Goal: Task Accomplishment & Management: Use online tool/utility

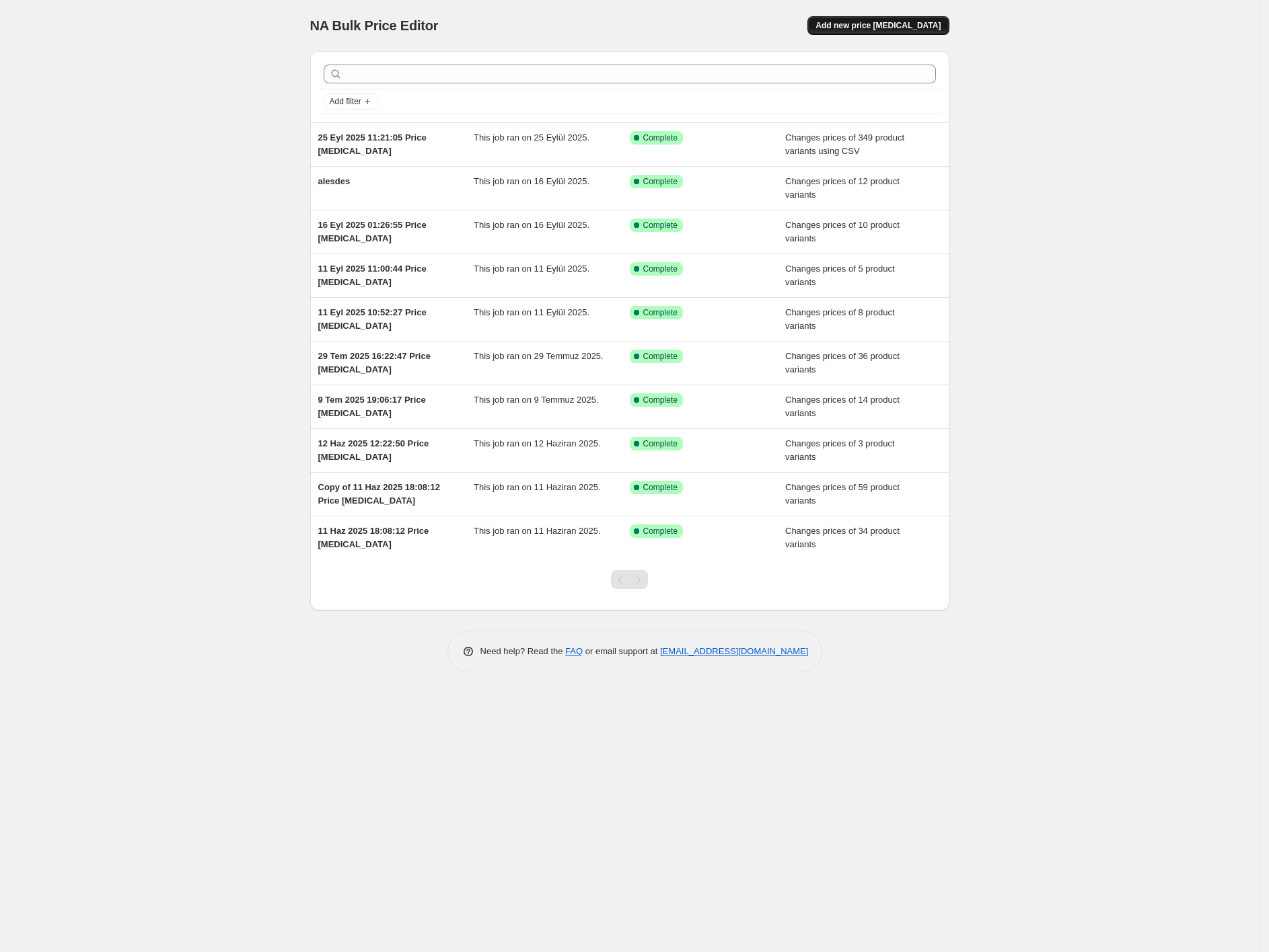
click at [934, 29] on span "Add new price [MEDICAL_DATA]" at bounding box center [878, 25] width 125 height 10
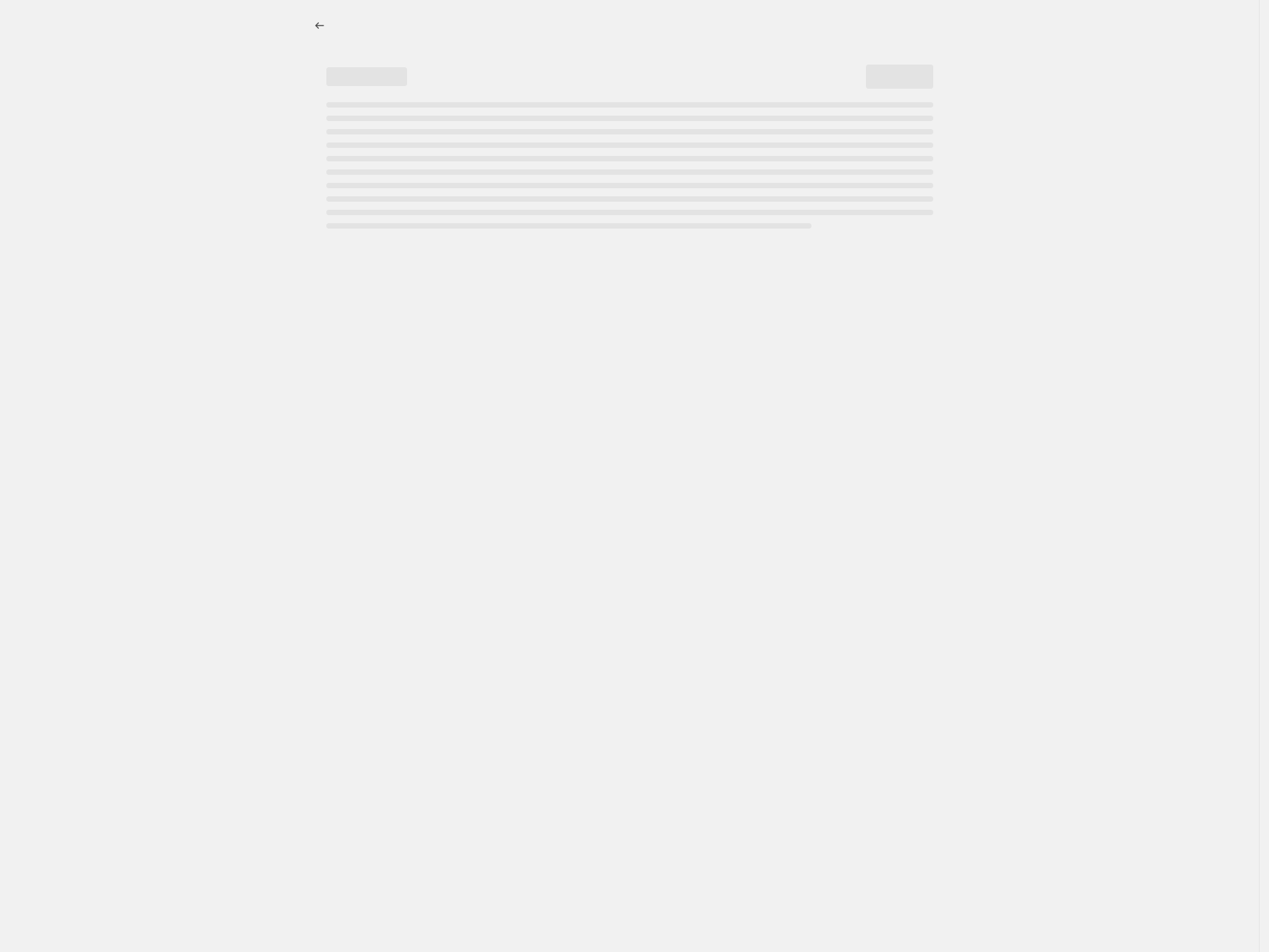
select select "percentage"
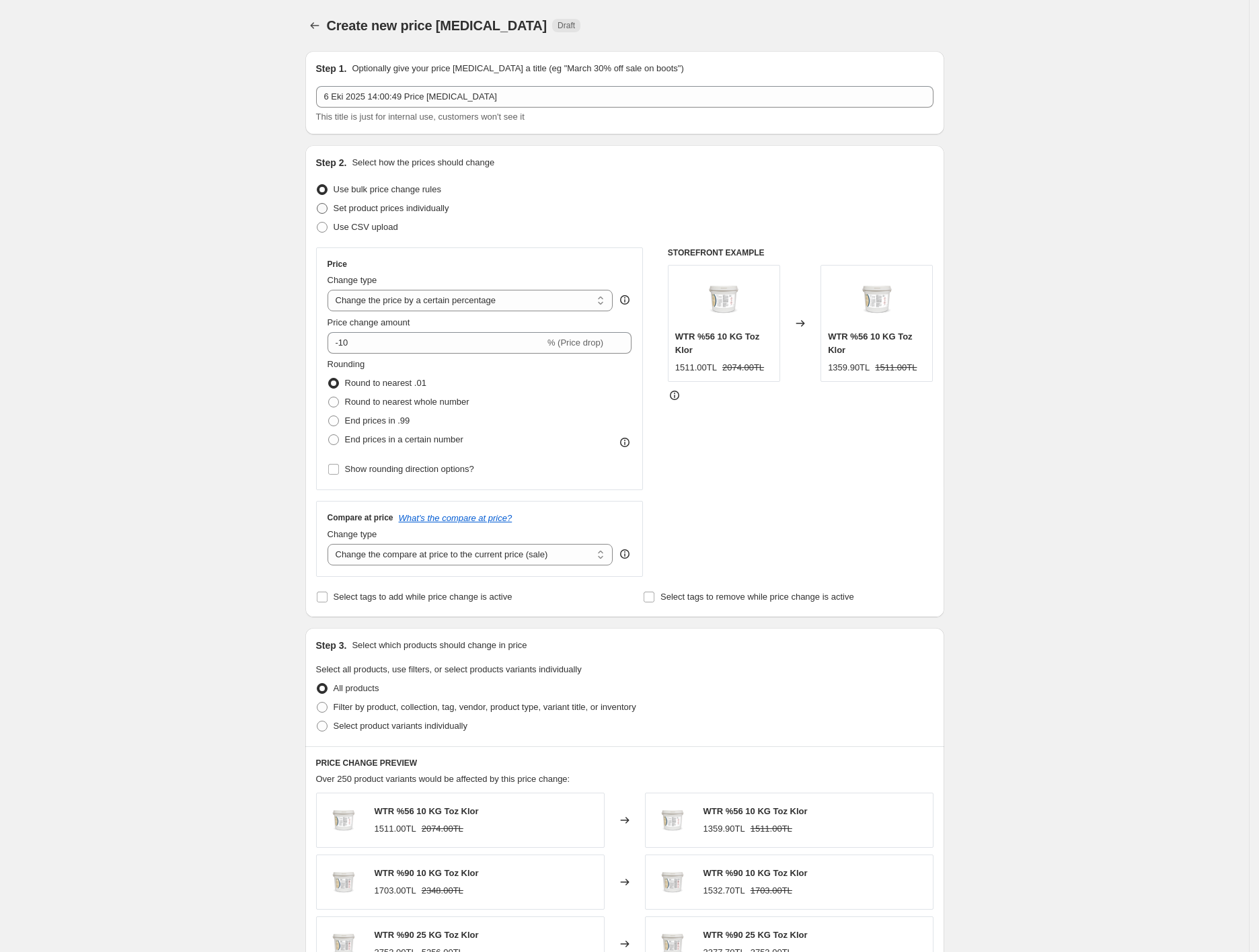
click at [406, 211] on span "Set product prices individually" at bounding box center [391, 208] width 116 height 10
click at [317, 203] on input "Set product prices individually" at bounding box center [316, 203] width 1 height 1
radio input "true"
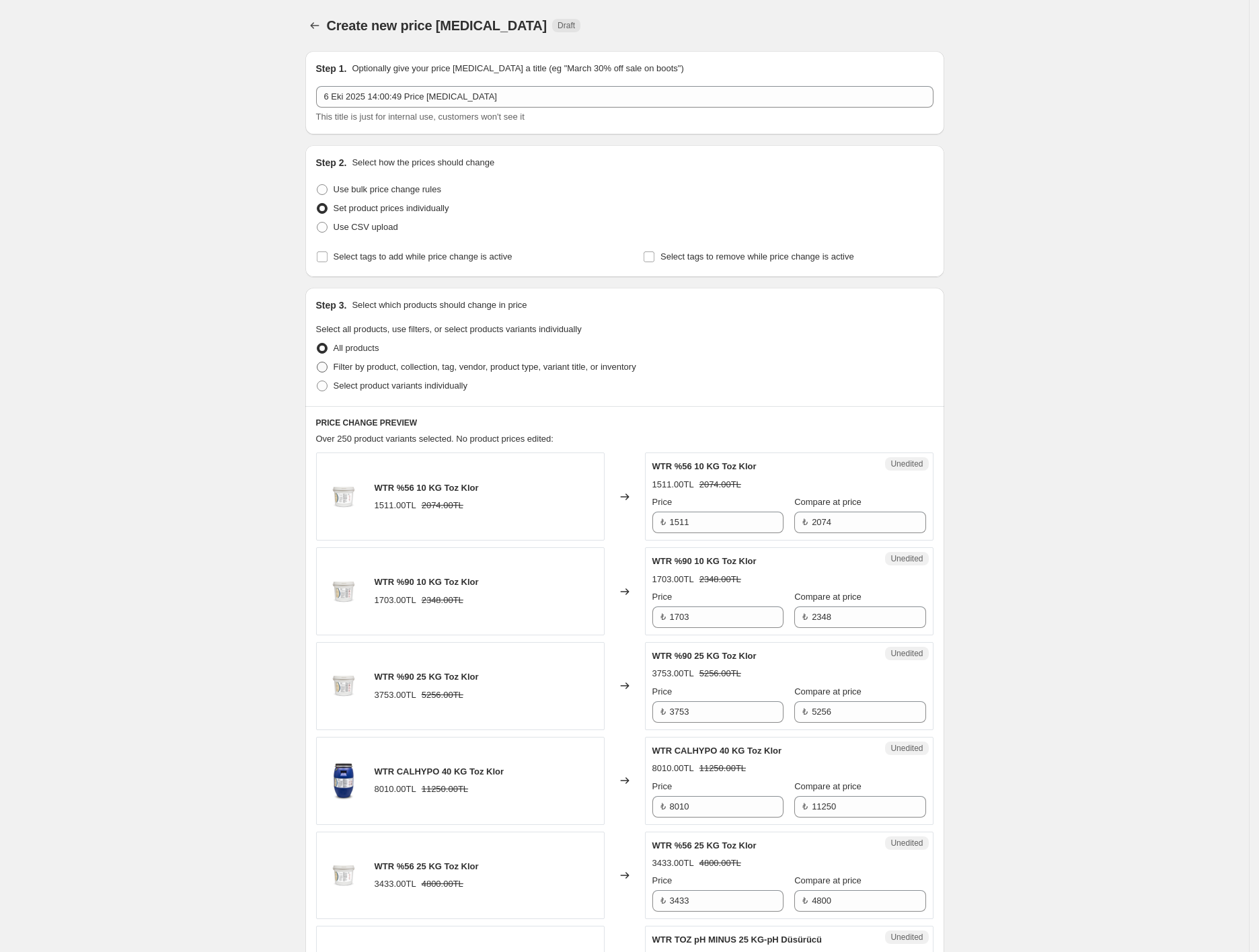
click at [411, 369] on span "Filter by product, collection, tag, vendor, product type, variant title, or inv…" at bounding box center [485, 367] width 302 height 10
click at [317, 362] on input "Filter by product, collection, tag, vendor, product type, variant title, or inv…" at bounding box center [316, 362] width 1 height 1
radio input "true"
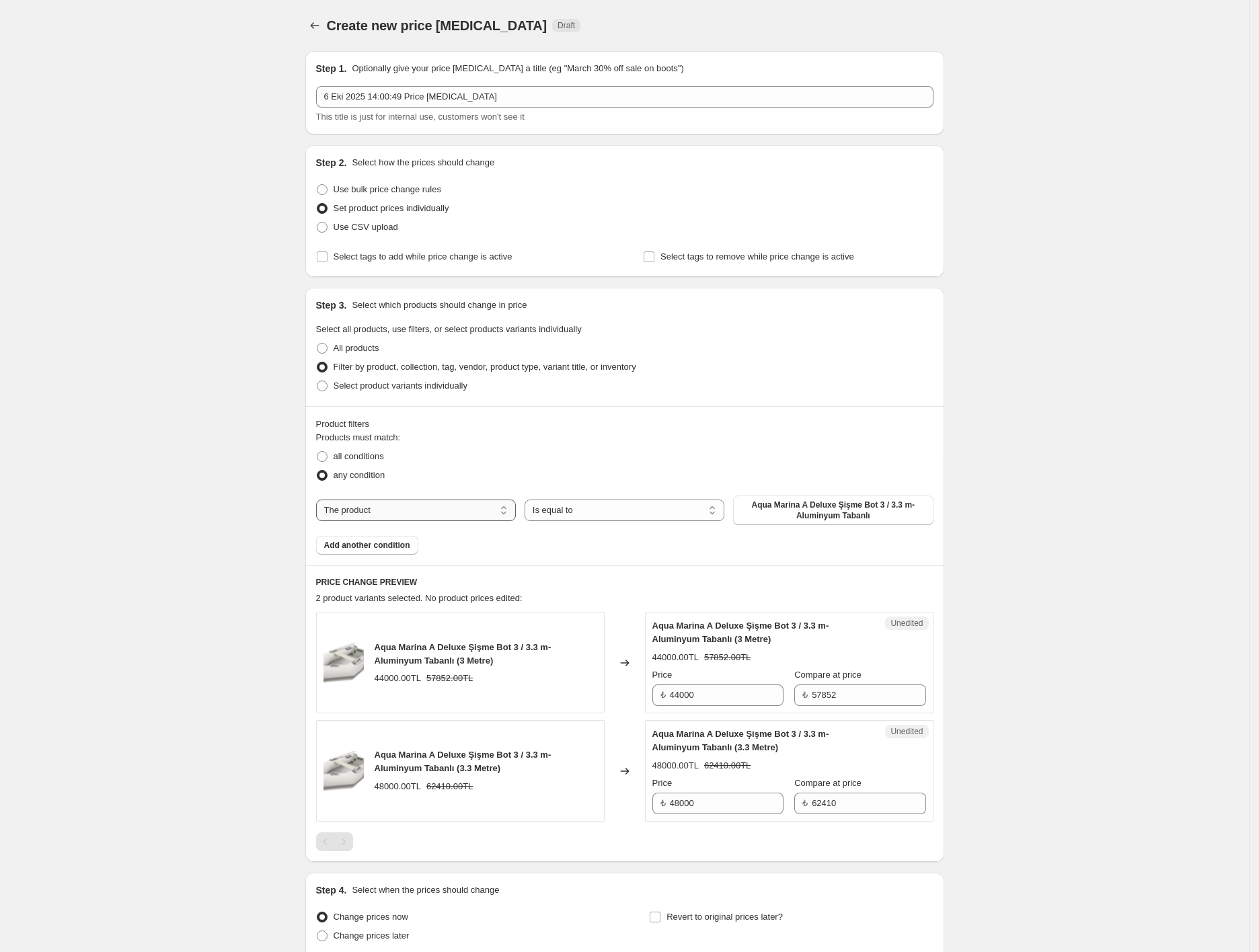
click at [410, 510] on select "The product The product's collection The product's tag The product's vendor The…" at bounding box center [416, 510] width 200 height 22
select select "collection"
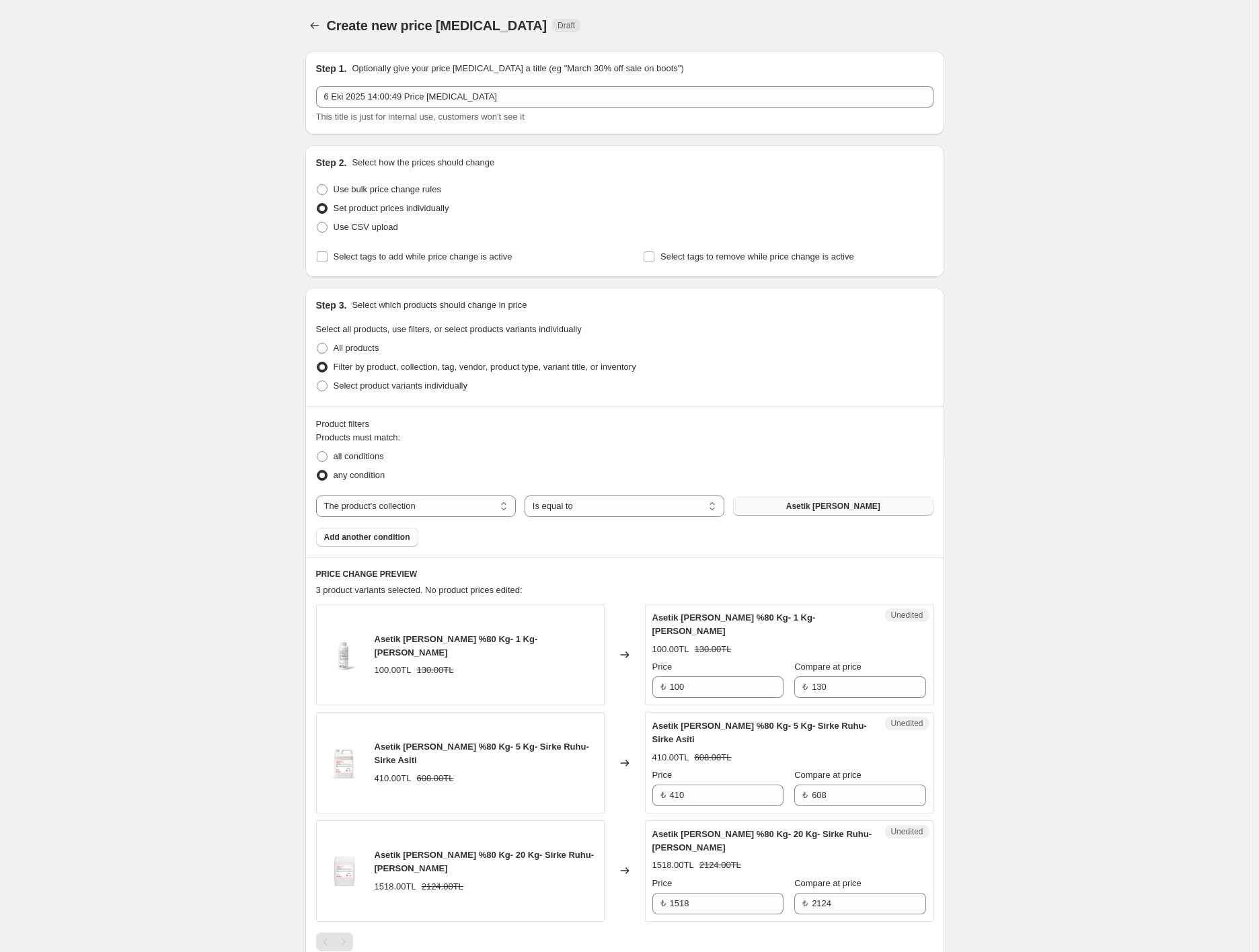
click at [820, 509] on span "Asetik [PERSON_NAME]" at bounding box center [832, 505] width 94 height 10
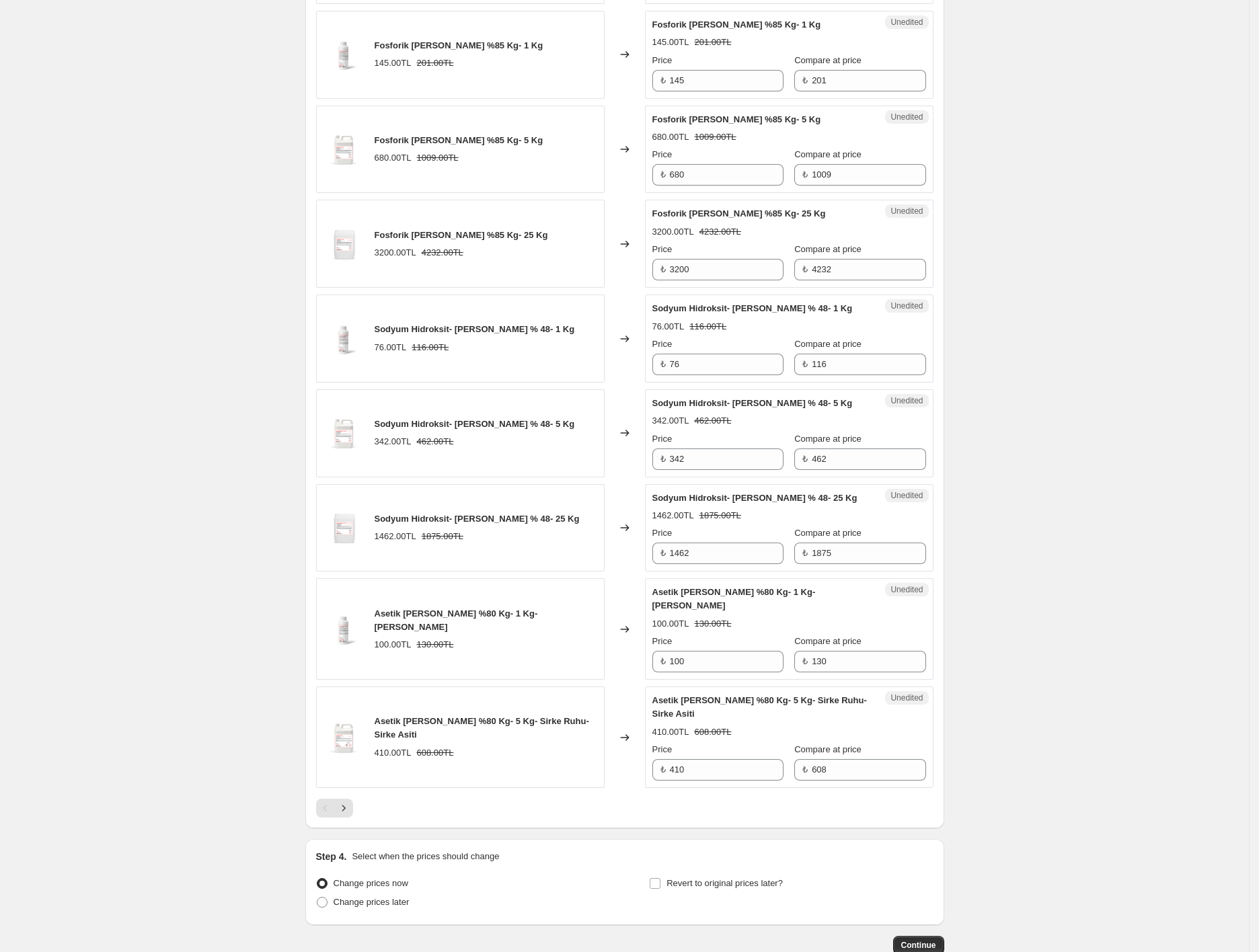
scroll to position [1738, 0]
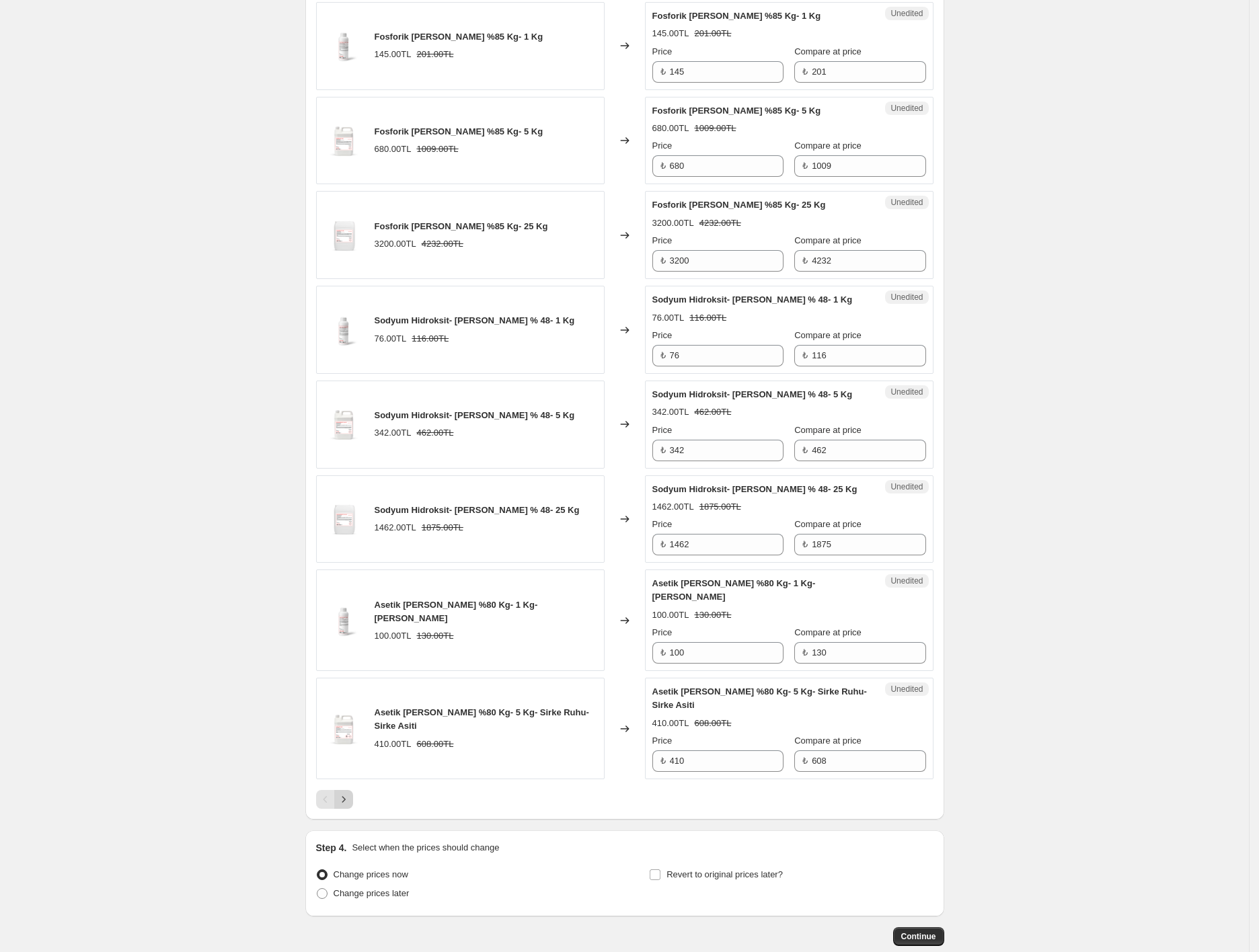
click at [351, 804] on icon "Next" at bounding box center [344, 799] width 13 height 13
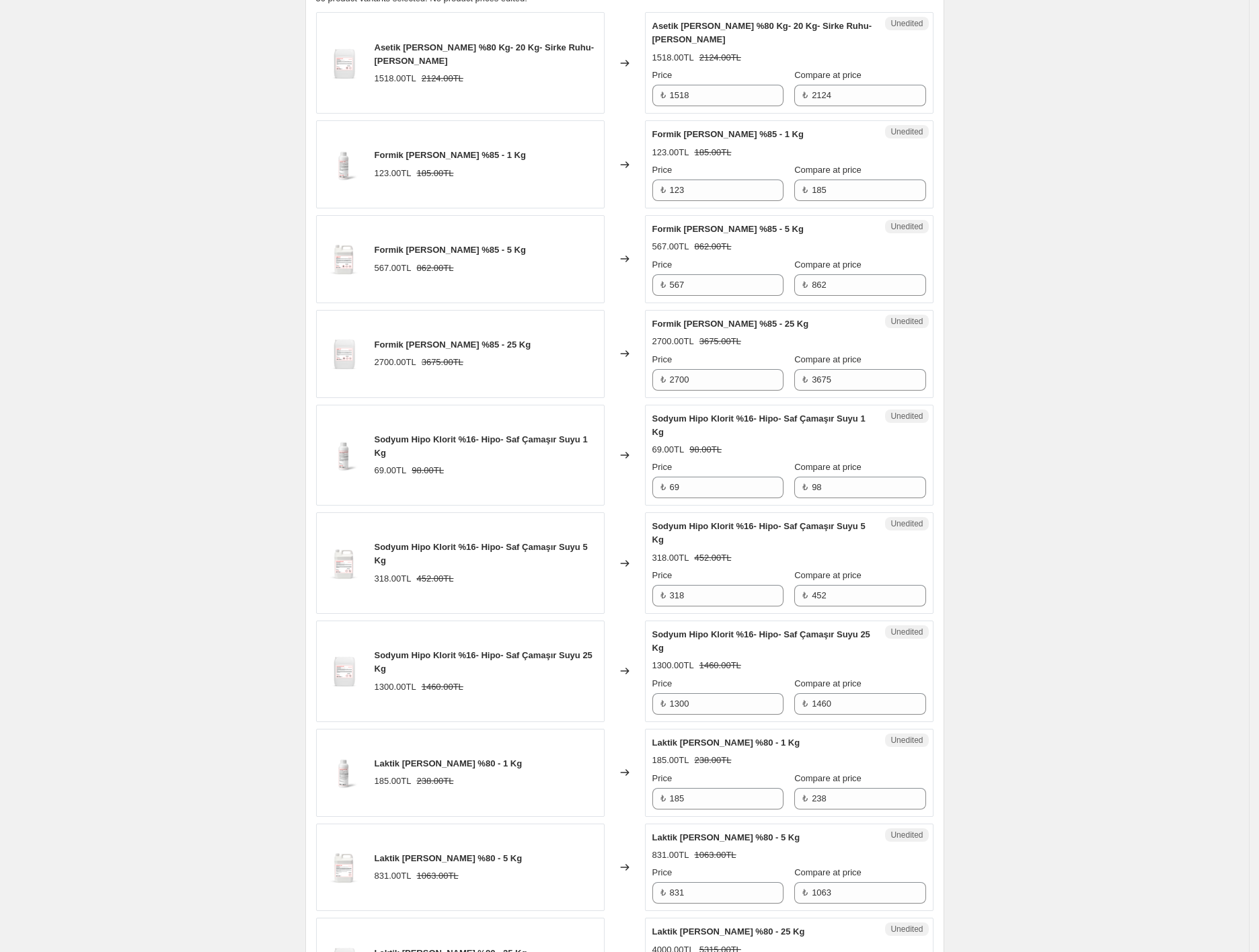
scroll to position [590, 0]
click at [695, 492] on input "69" at bounding box center [727, 488] width 114 height 22
type input "72"
click at [831, 498] on input "98" at bounding box center [868, 488] width 114 height 22
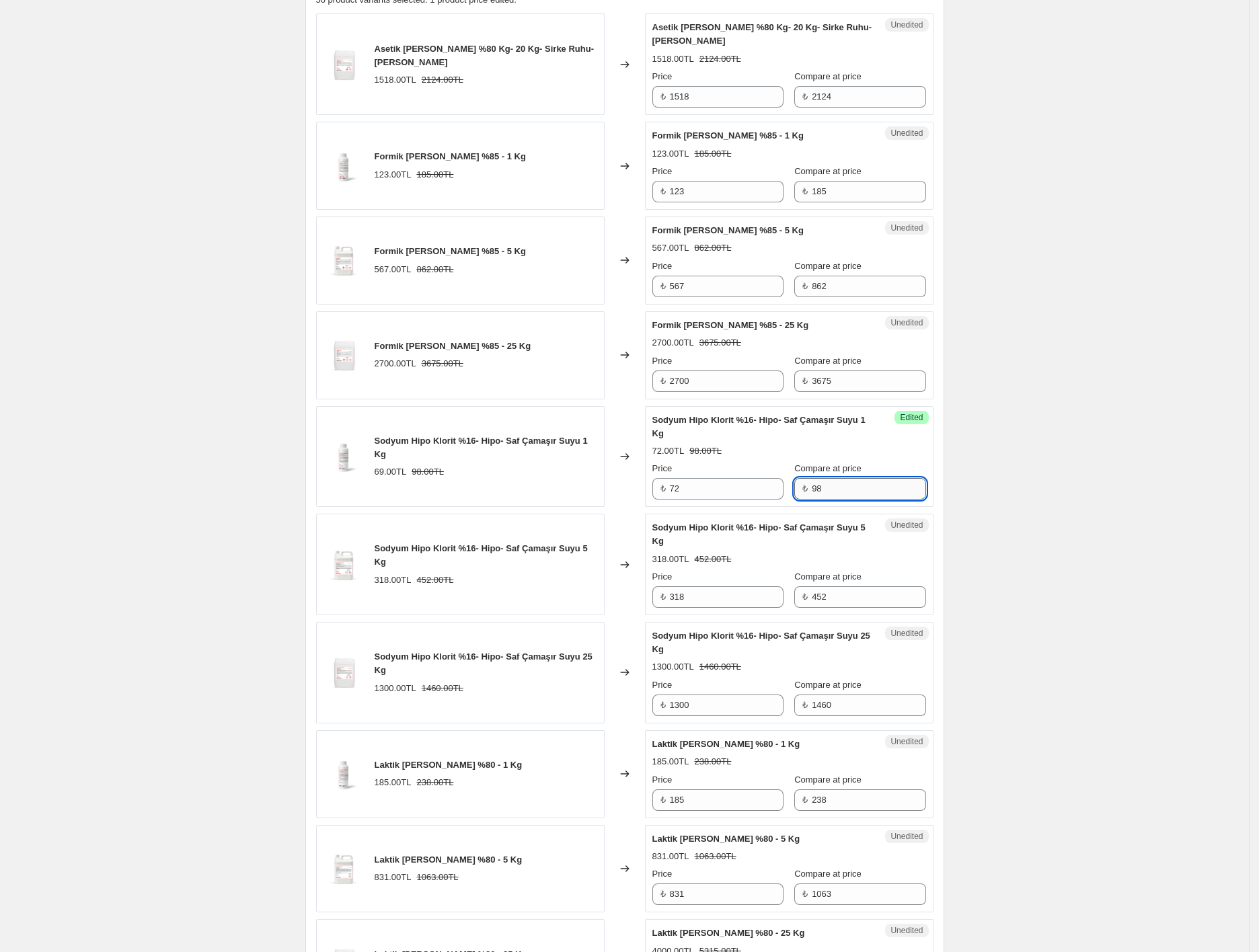
click at [831, 498] on input "98" at bounding box center [868, 488] width 114 height 22
type input "105"
click at [749, 593] on input "318" at bounding box center [727, 597] width 114 height 22
click at [706, 600] on input "318" at bounding box center [727, 597] width 114 height 22
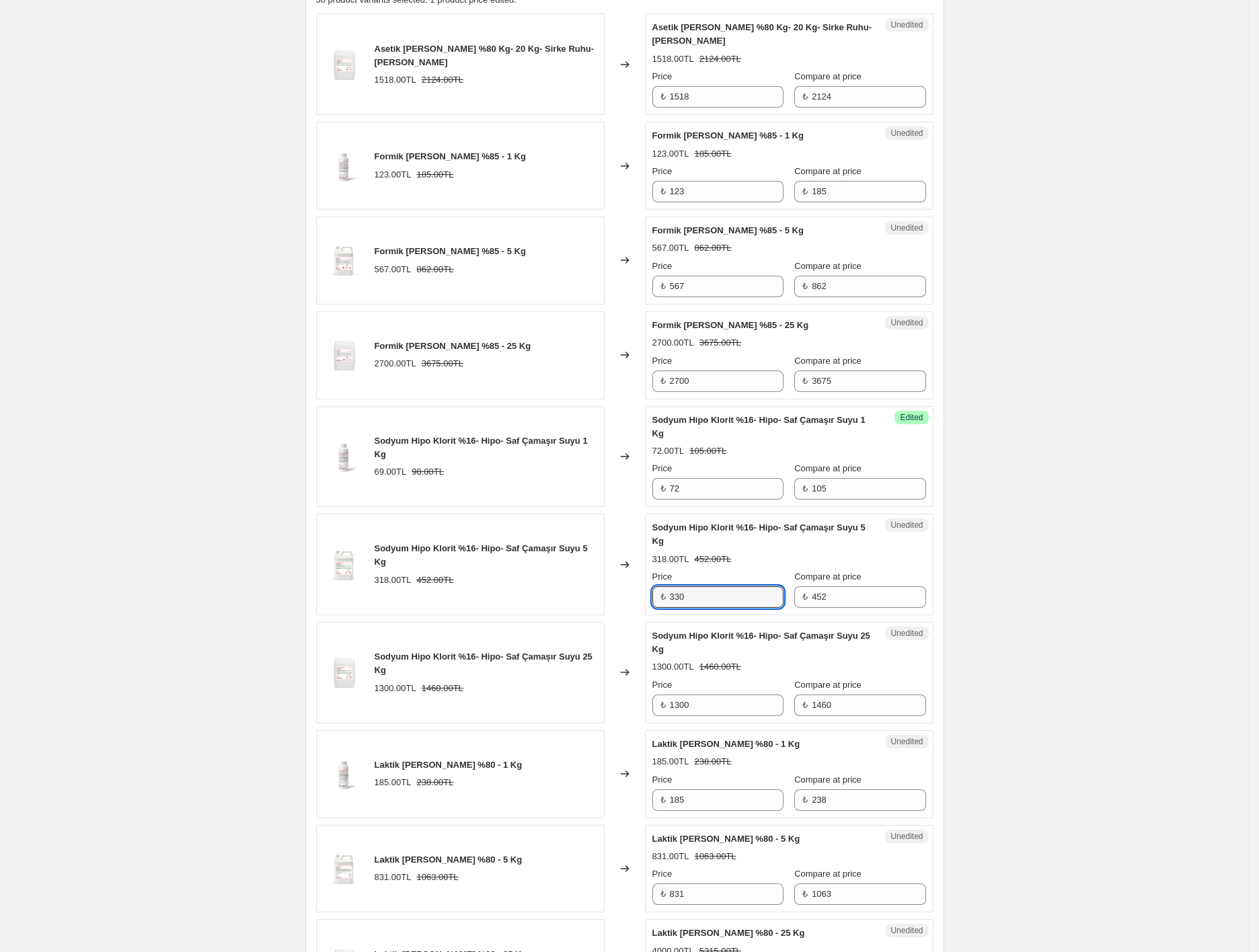
type input "330"
click at [1119, 375] on div "Create new price [MEDICAL_DATA]. This page is ready Create new price [MEDICAL_D…" at bounding box center [624, 807] width 1249 height 2793
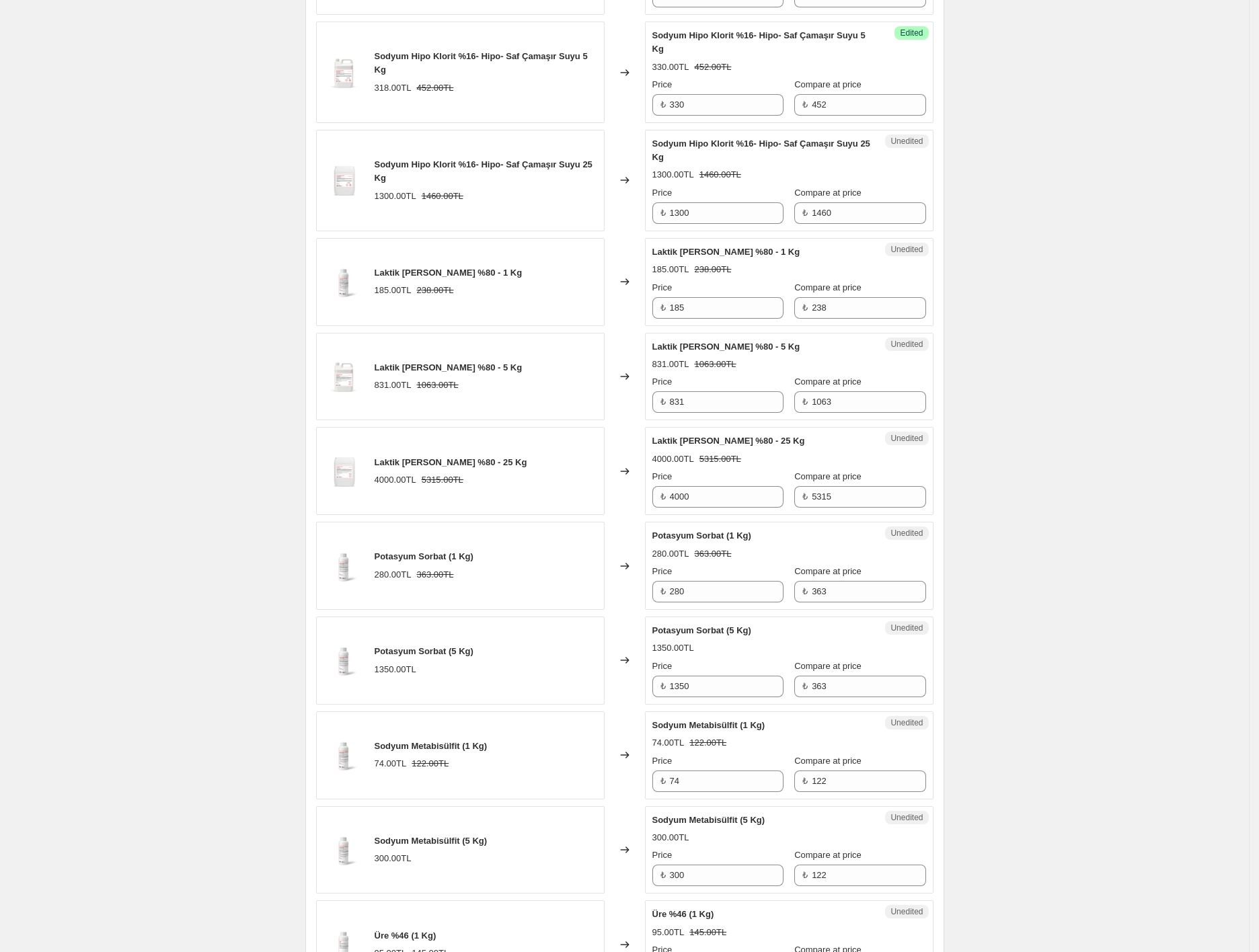
scroll to position [1087, 0]
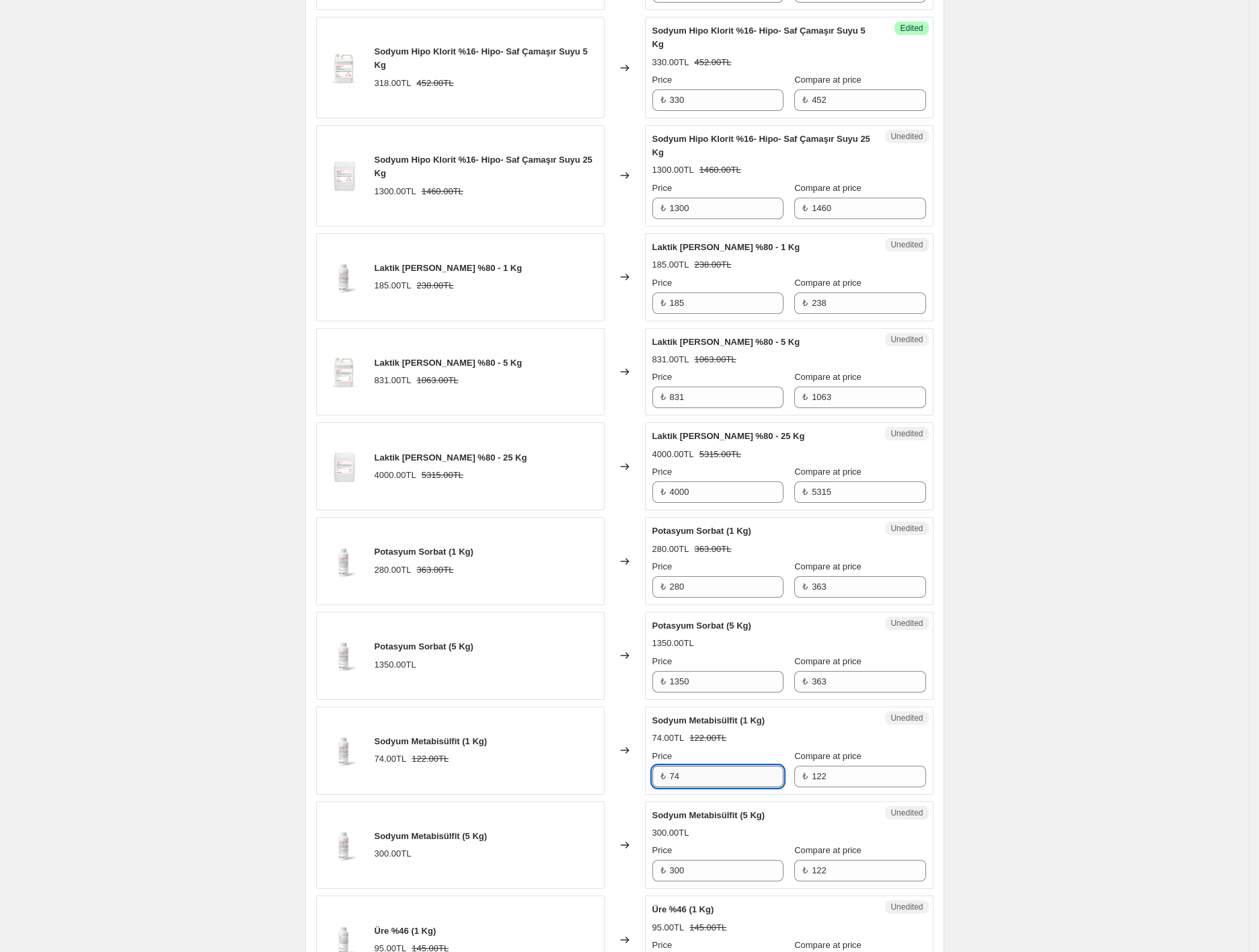
click at [689, 779] on input "74" at bounding box center [727, 776] width 114 height 22
click at [1039, 750] on div "Create new price [MEDICAL_DATA]. This page is ready Create new price [MEDICAL_D…" at bounding box center [624, 310] width 1249 height 2793
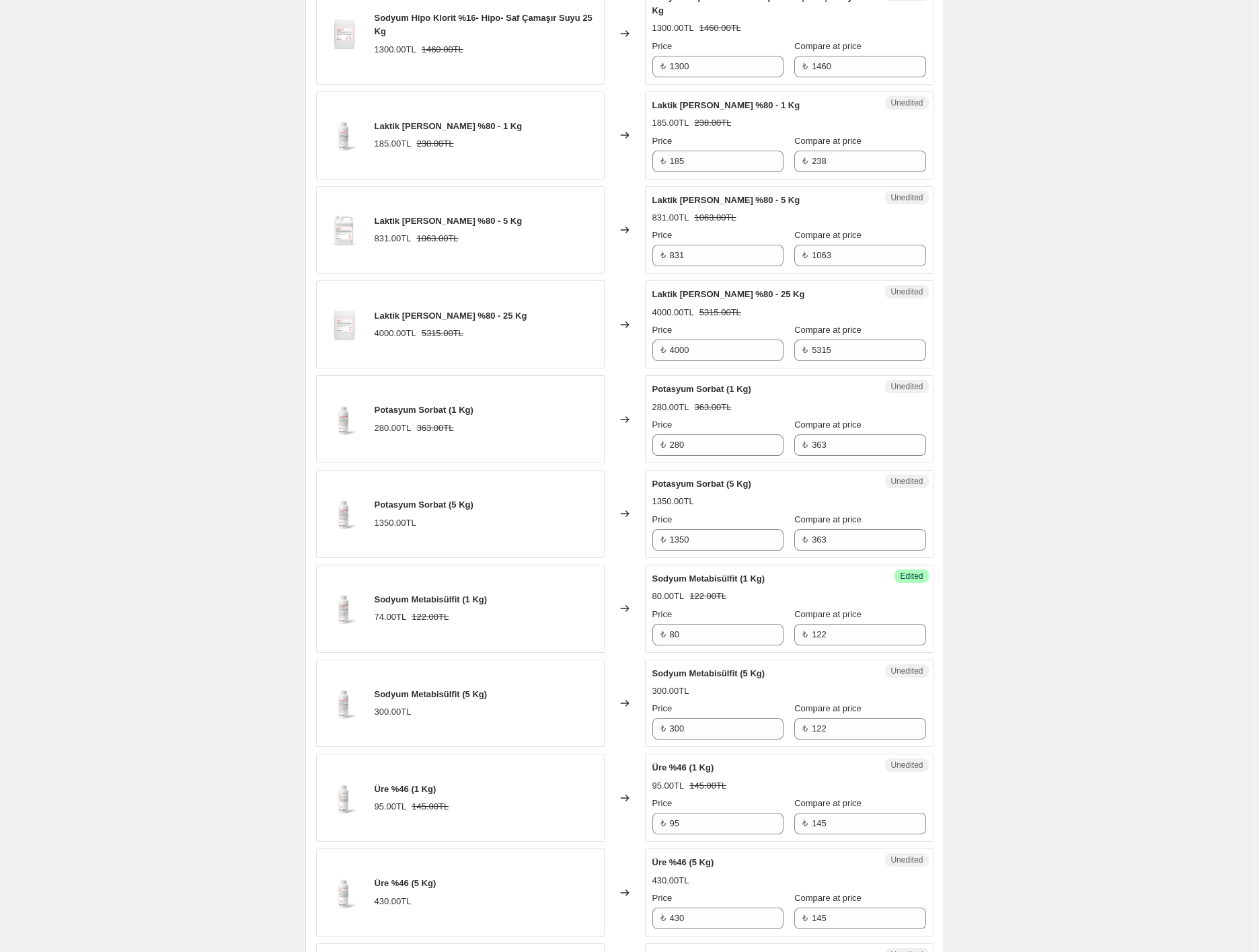
scroll to position [1272, 0]
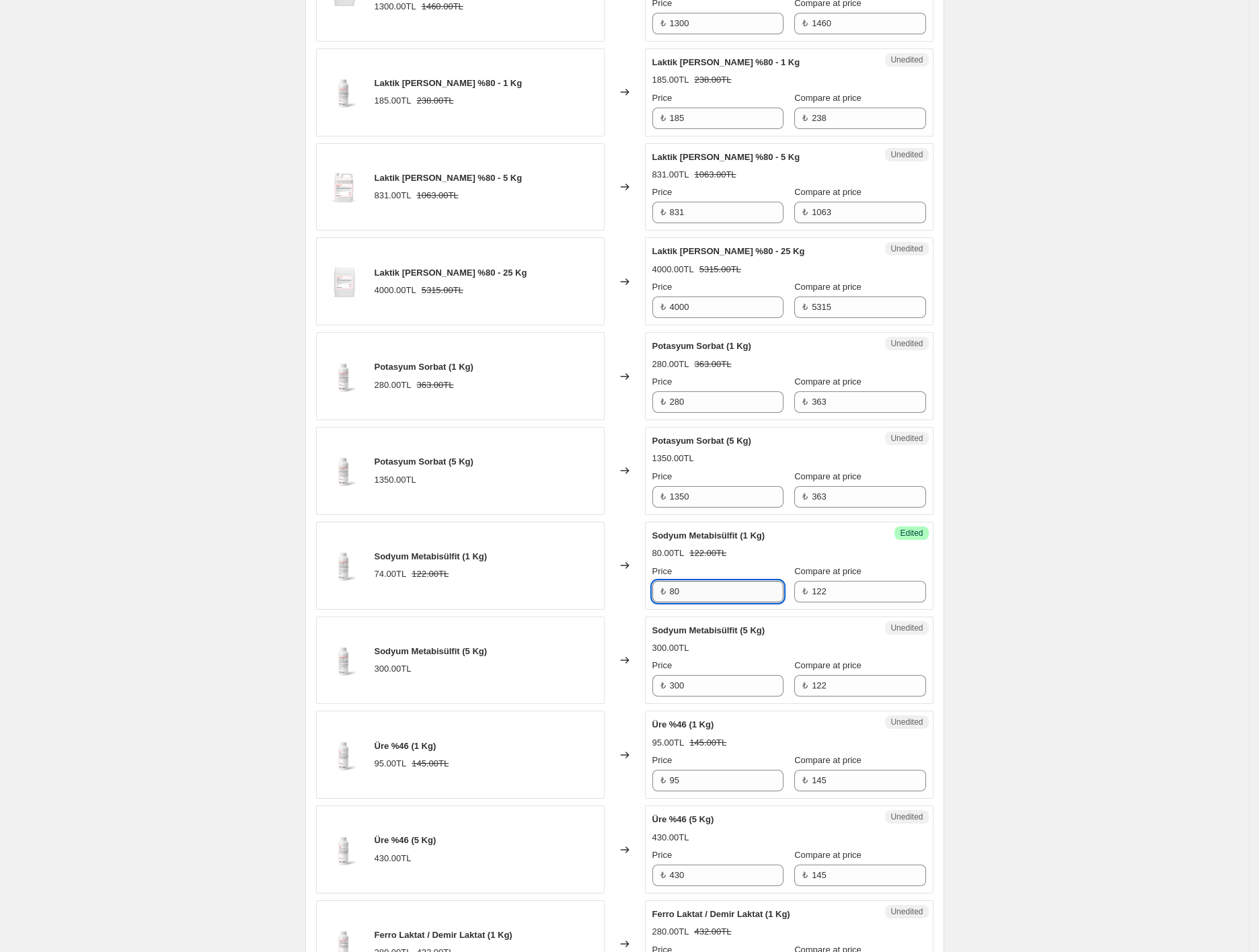
click at [689, 596] on input "80" at bounding box center [727, 591] width 114 height 22
type input "83"
click at [1027, 608] on div "Create new price [MEDICAL_DATA]. This page is ready Create new price [MEDICAL_D…" at bounding box center [624, 124] width 1249 height 2793
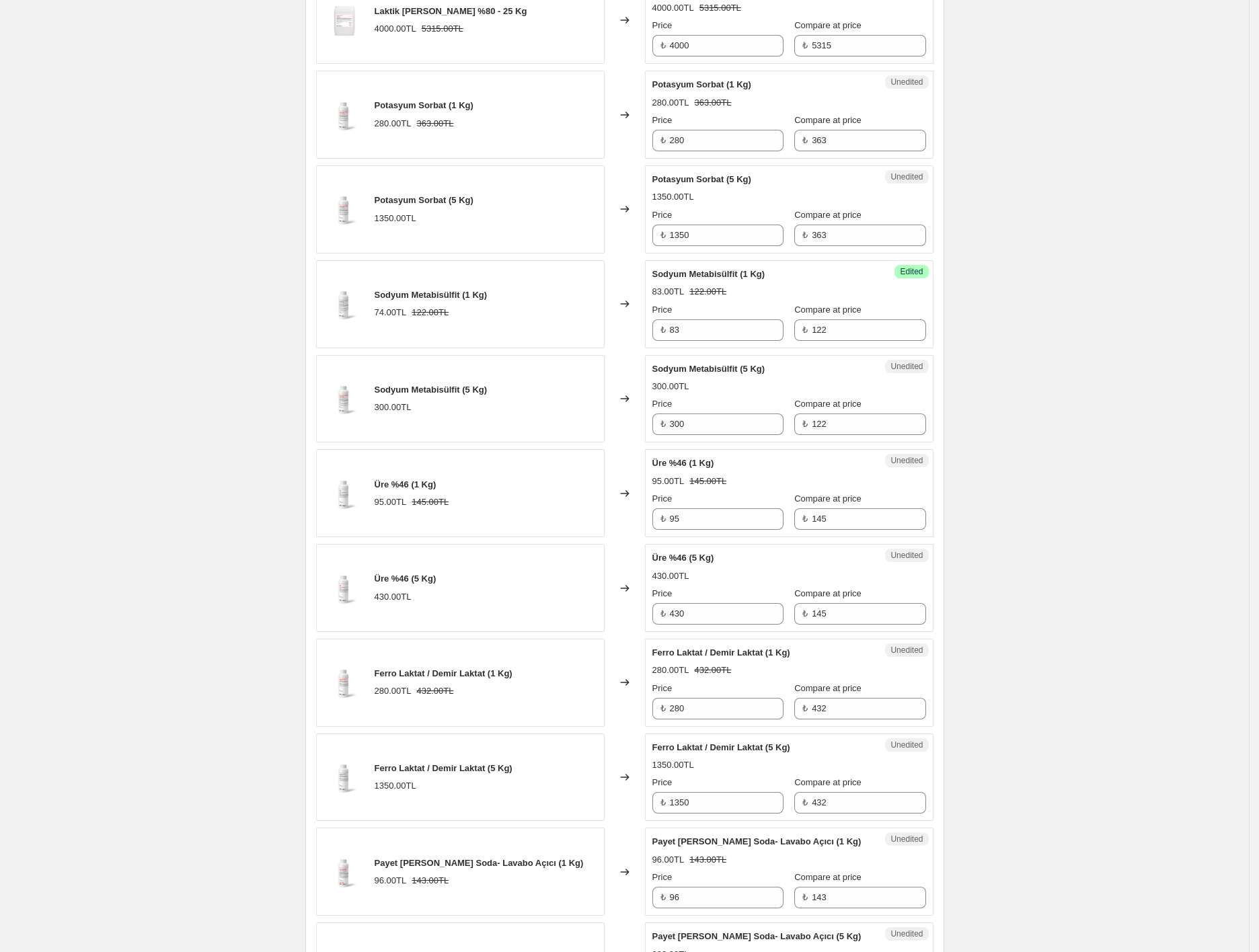
scroll to position [1551, 0]
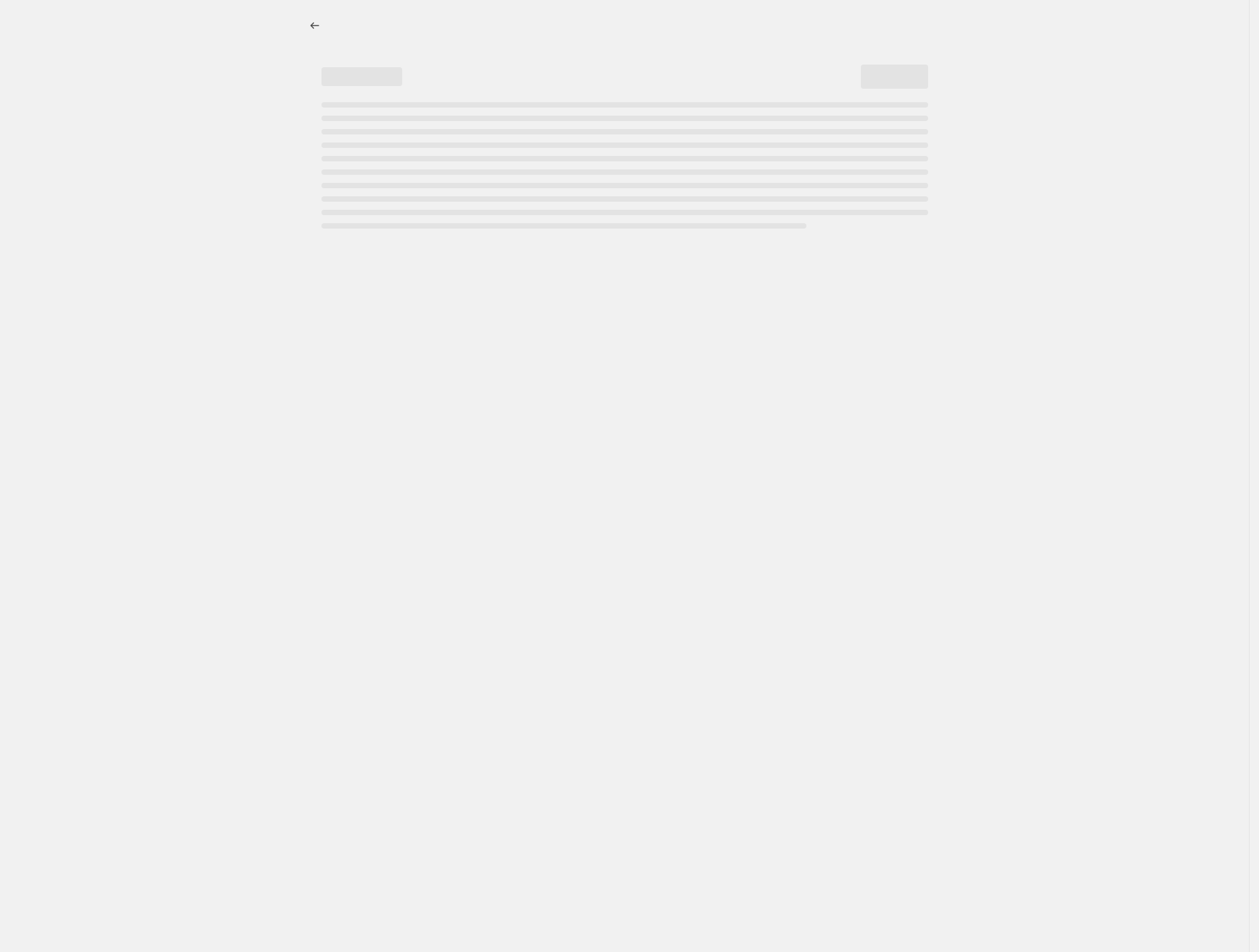
select select "percentage"
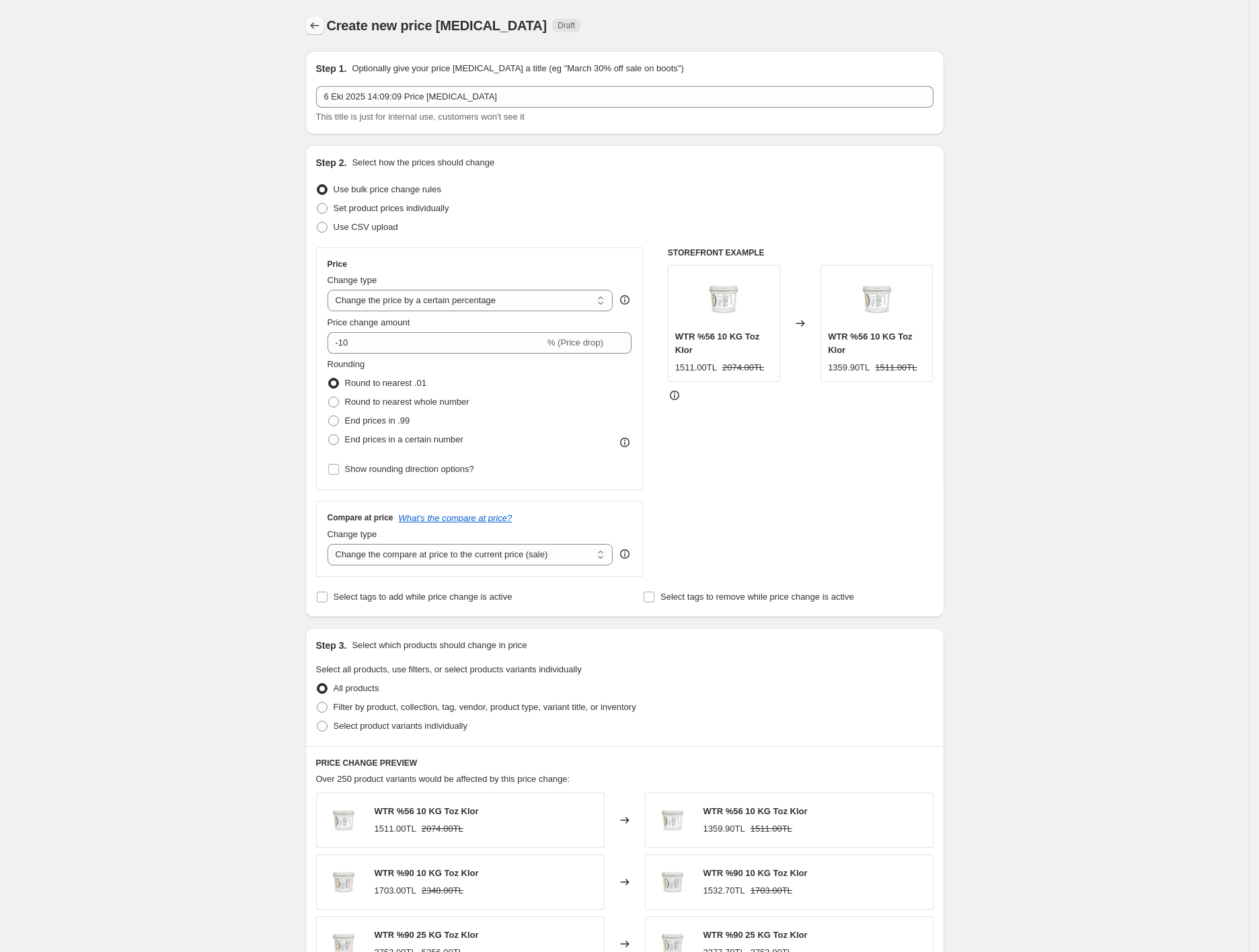
click at [317, 23] on icon "Price change jobs" at bounding box center [315, 26] width 13 height 13
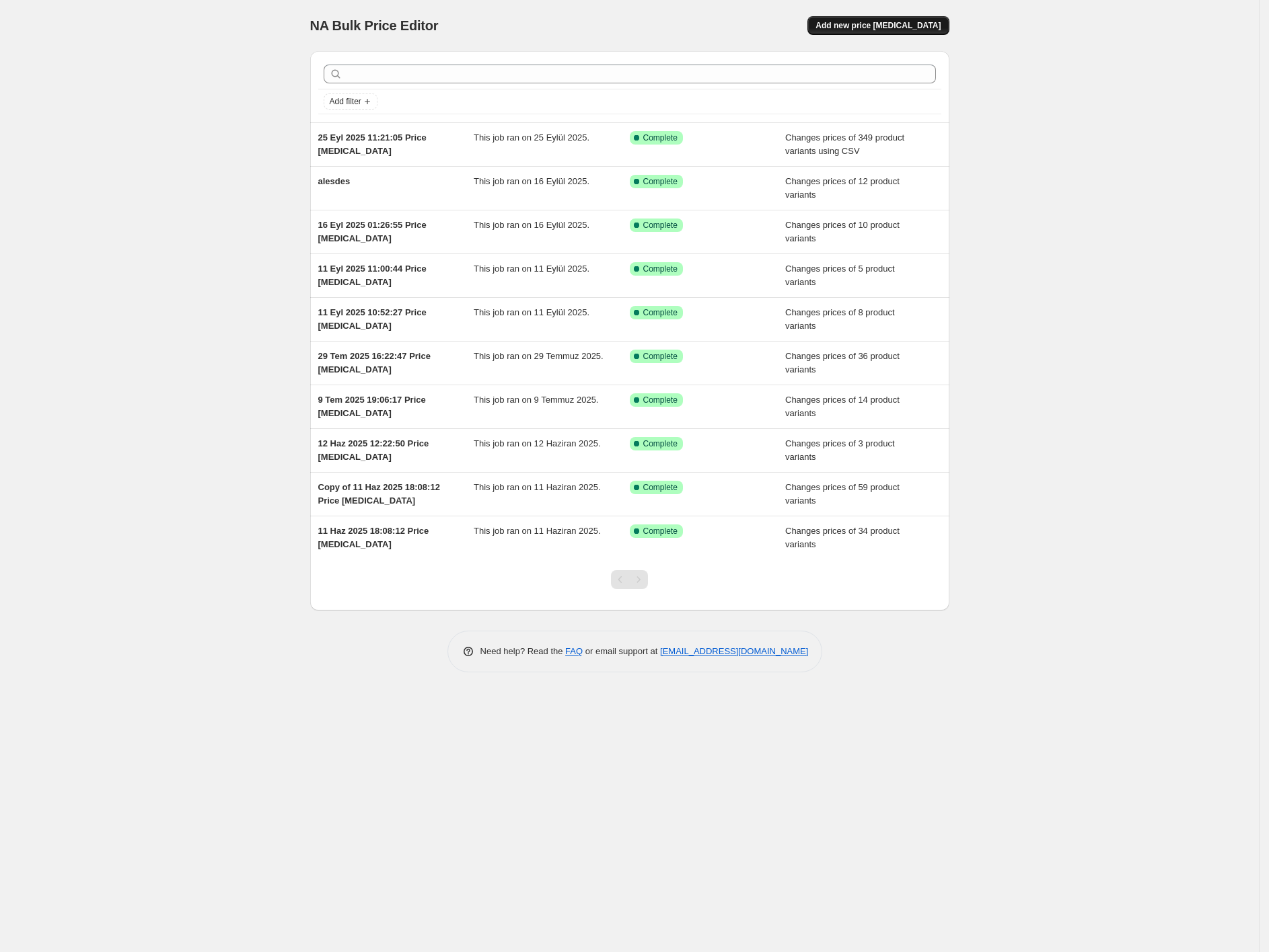
click at [848, 16] on button "Add new price [MEDICAL_DATA]" at bounding box center [877, 26] width 142 height 19
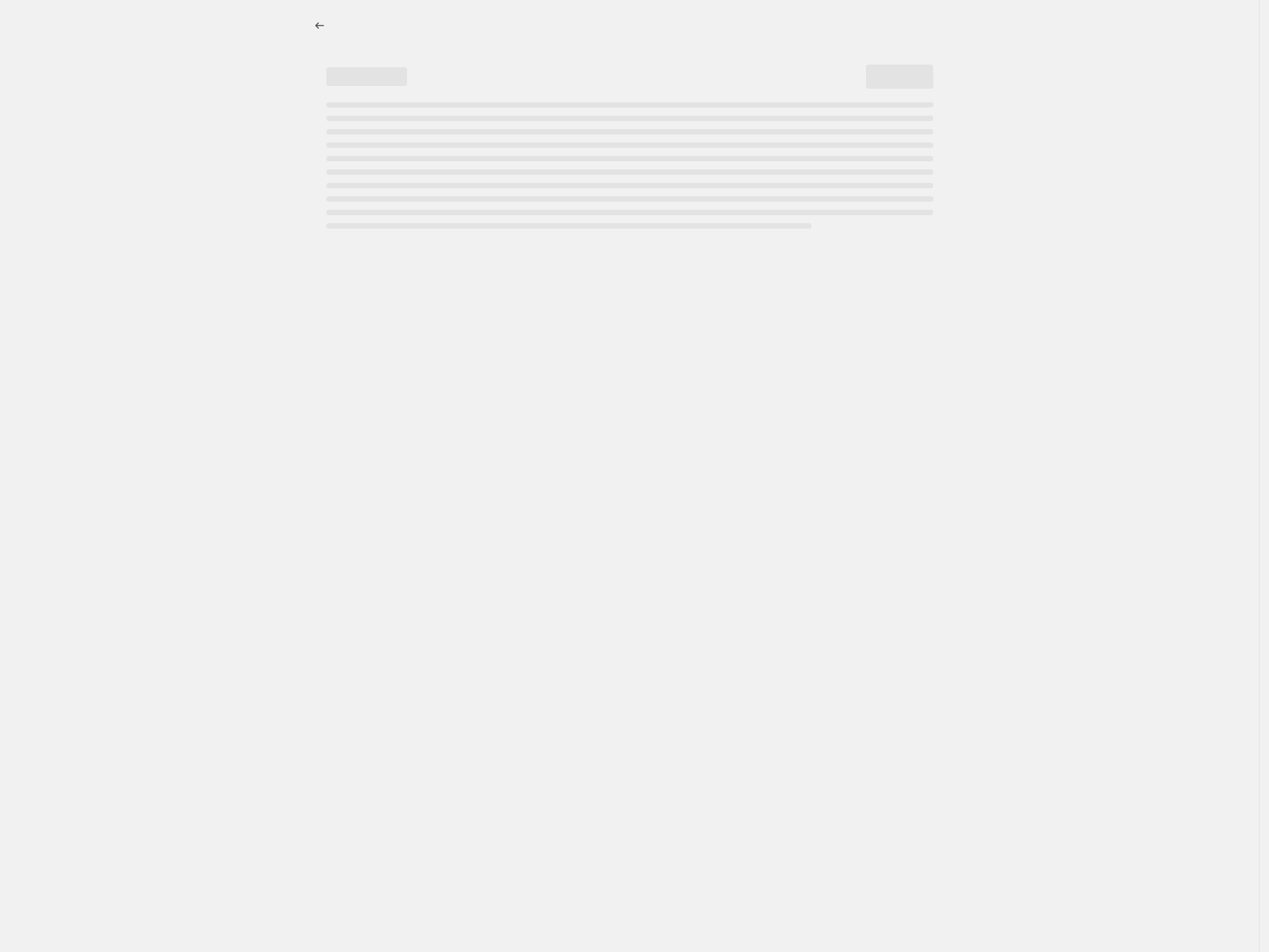
select select "percentage"
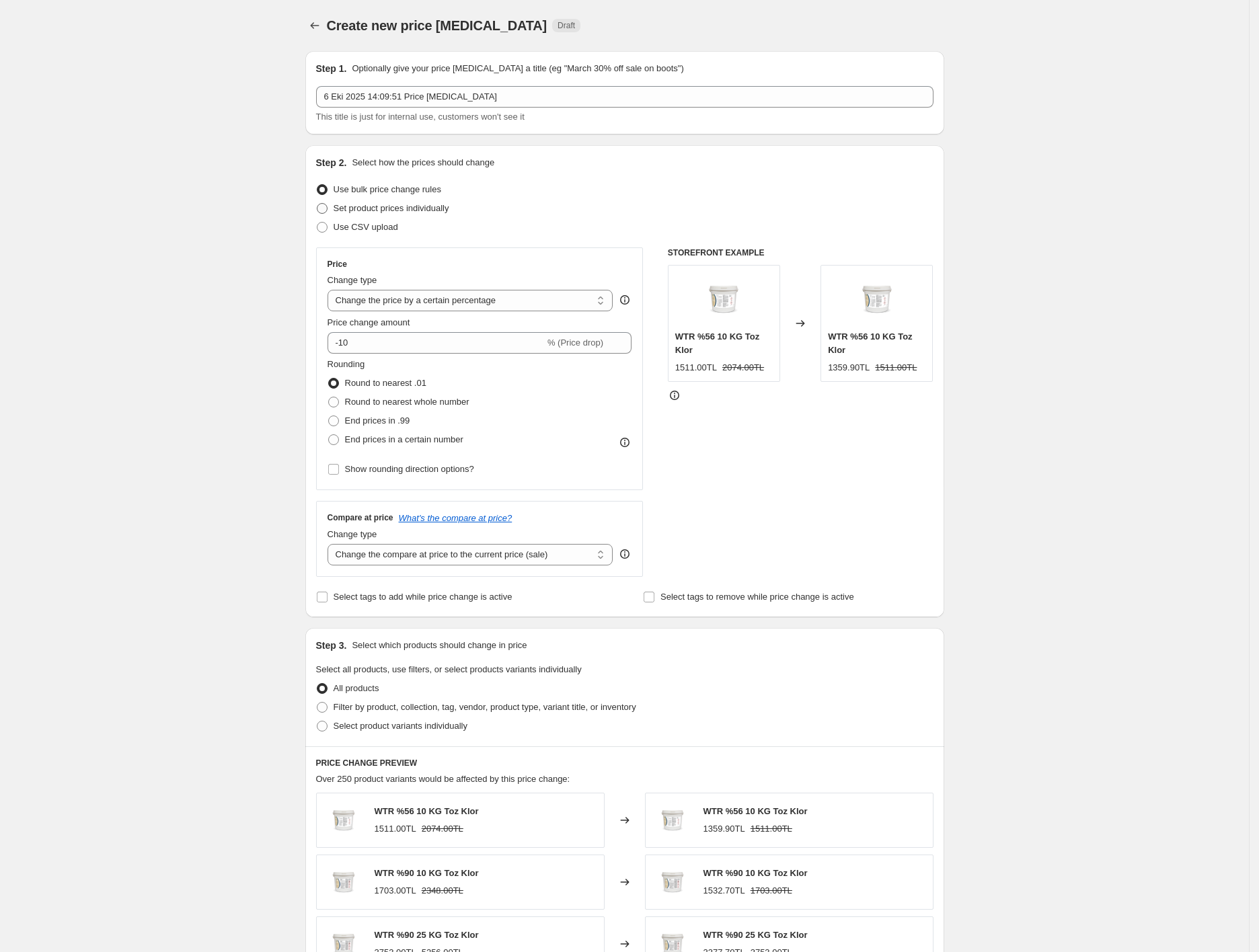
click at [373, 208] on span "Set product prices individually" at bounding box center [391, 208] width 116 height 10
click at [317, 203] on input "Set product prices individually" at bounding box center [316, 203] width 1 height 1
radio input "true"
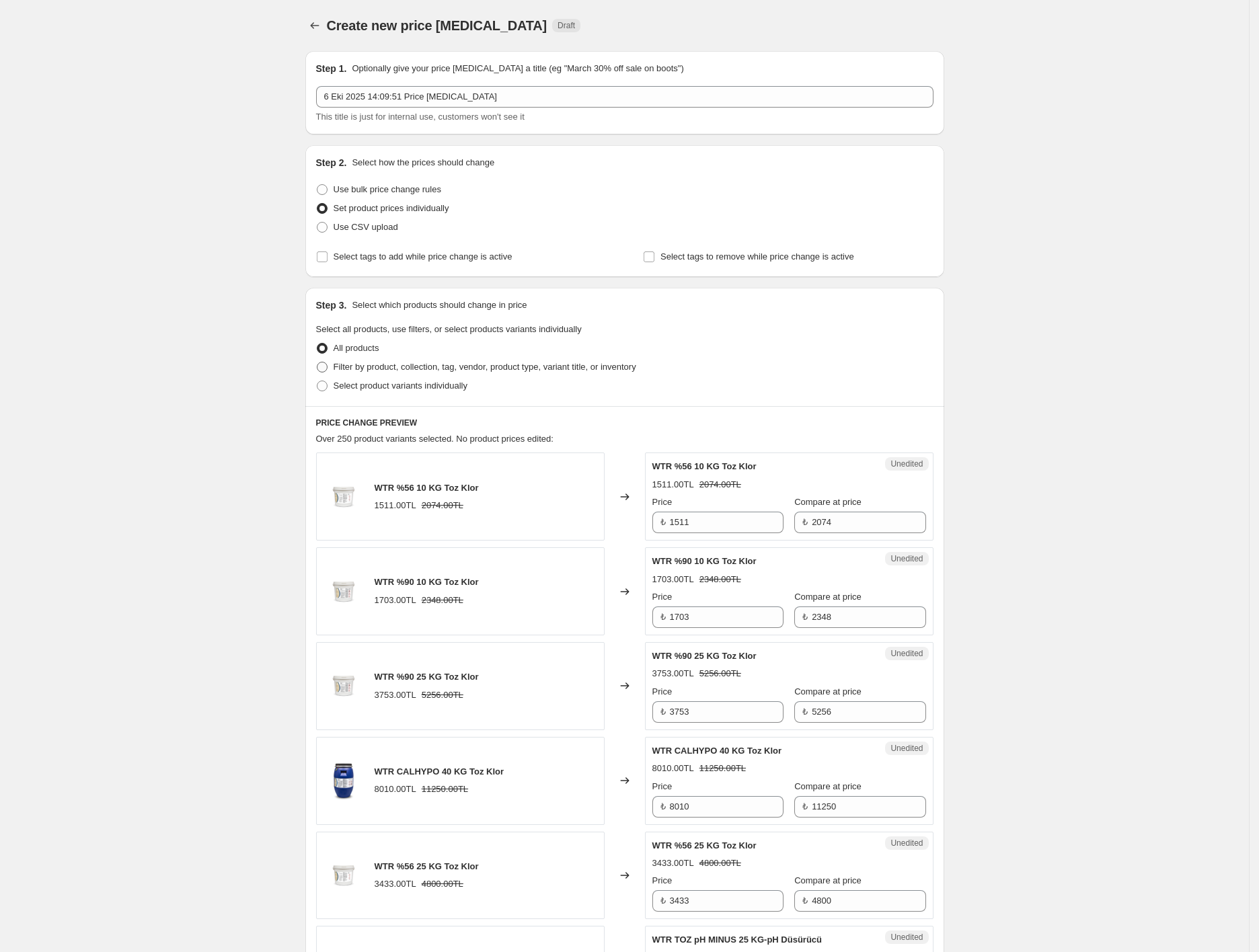
click at [401, 367] on span "Filter by product, collection, tag, vendor, product type, variant title, or inv…" at bounding box center [485, 367] width 302 height 10
click at [317, 362] on input "Filter by product, collection, tag, vendor, product type, variant title, or inv…" at bounding box center [316, 362] width 1 height 1
radio input "true"
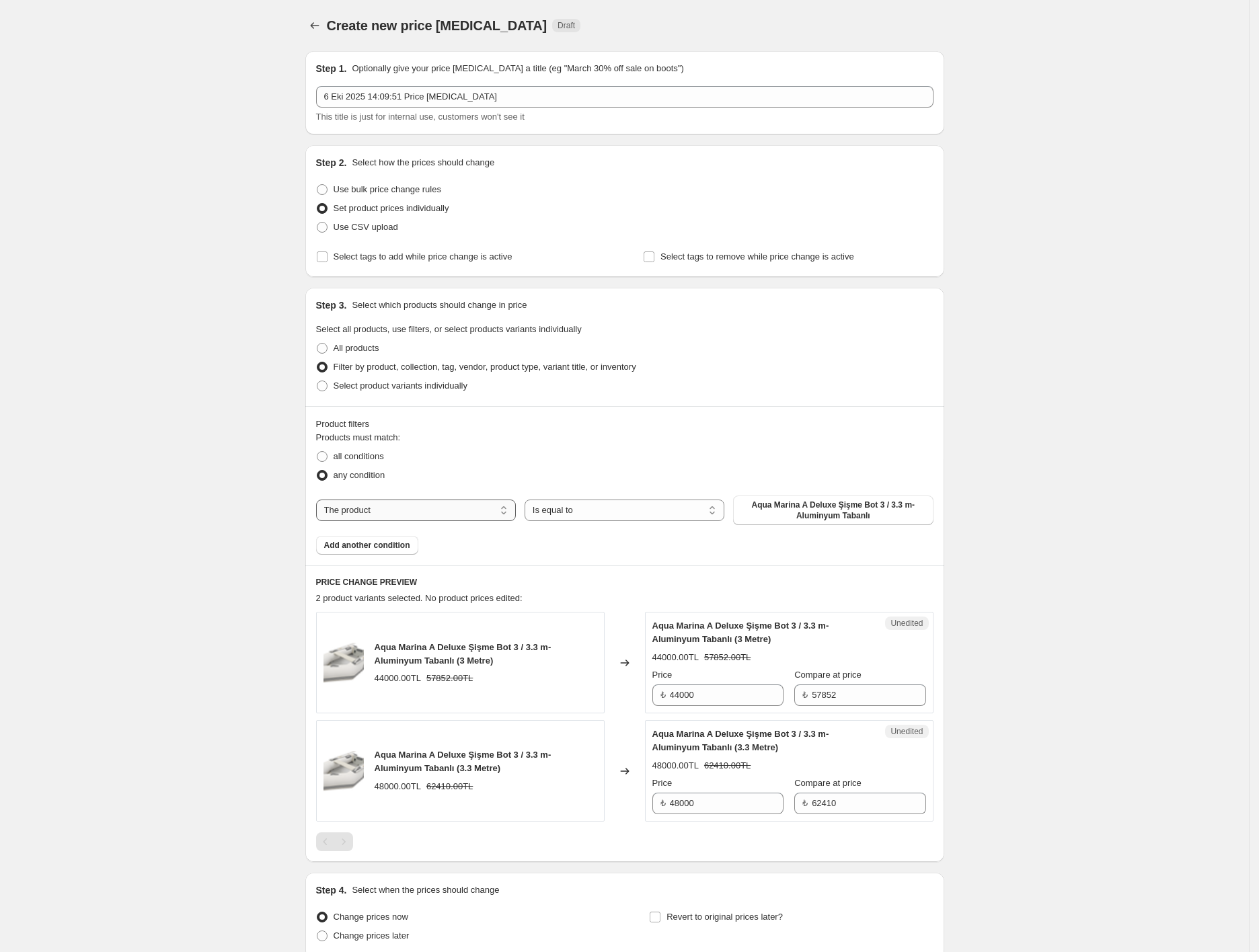
click at [428, 506] on select "The product The product's collection The product's tag The product's vendor The…" at bounding box center [416, 510] width 200 height 22
select select "collection"
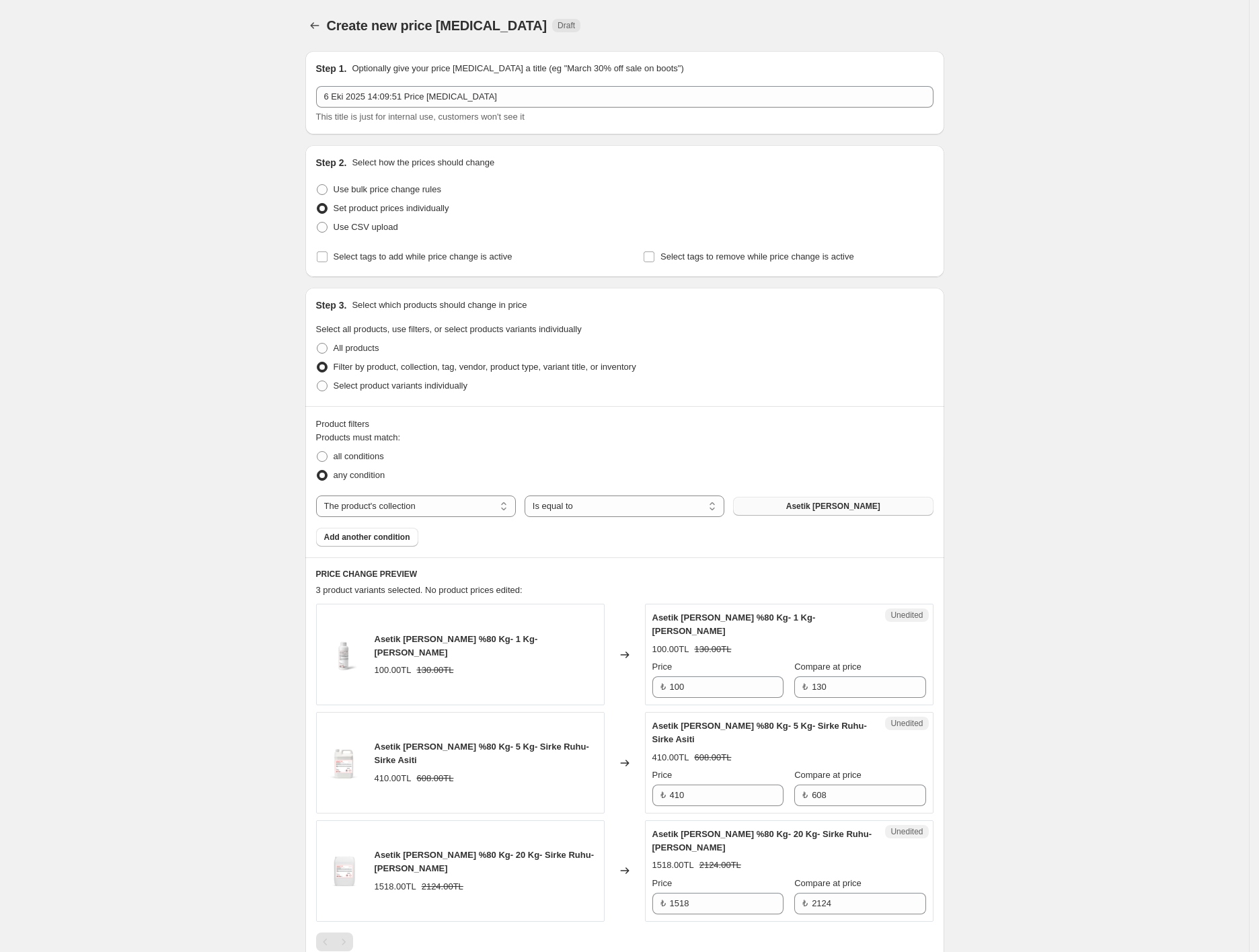
click at [811, 507] on button "Asetik [PERSON_NAME]" at bounding box center [832, 506] width 200 height 19
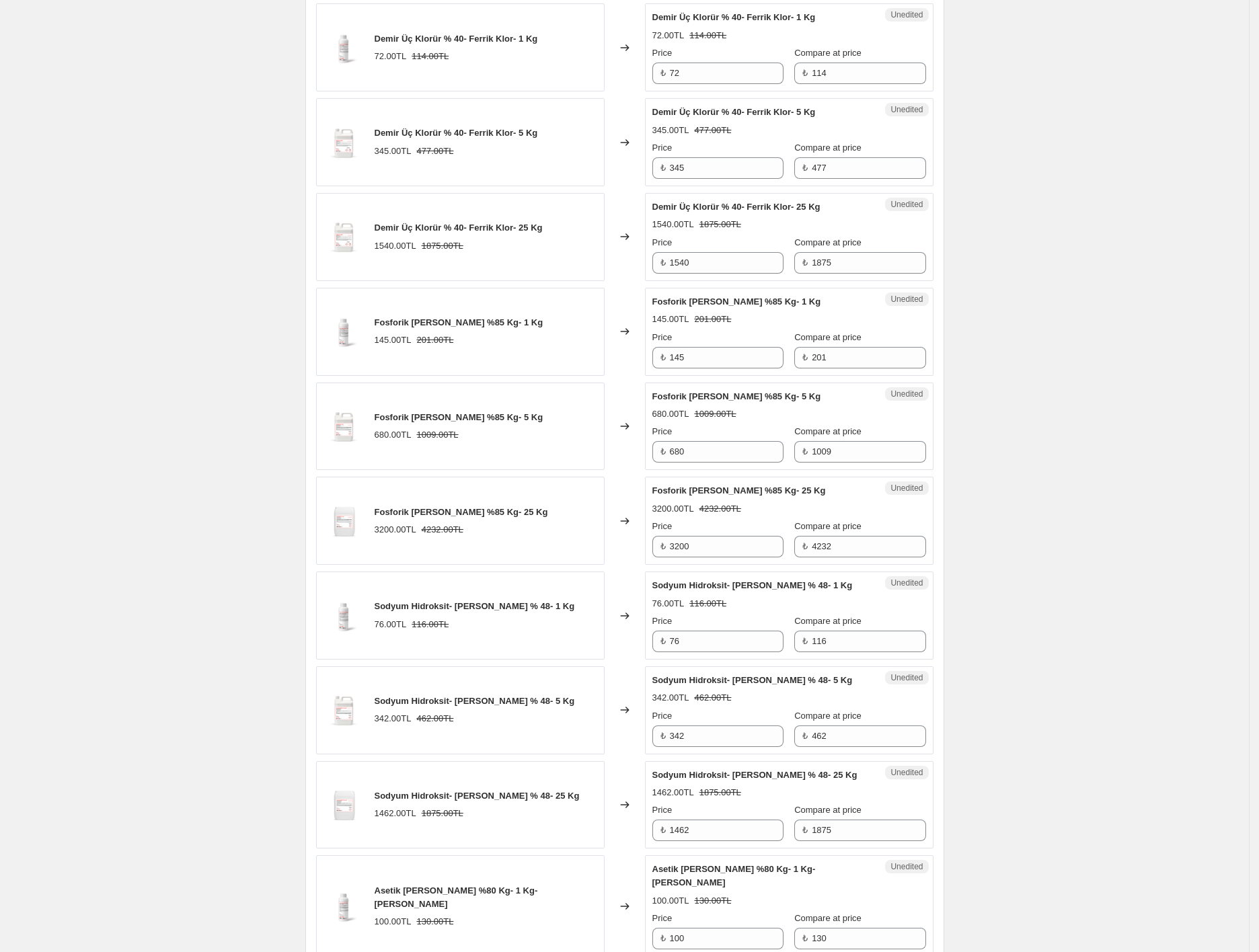
scroll to position [1820, 0]
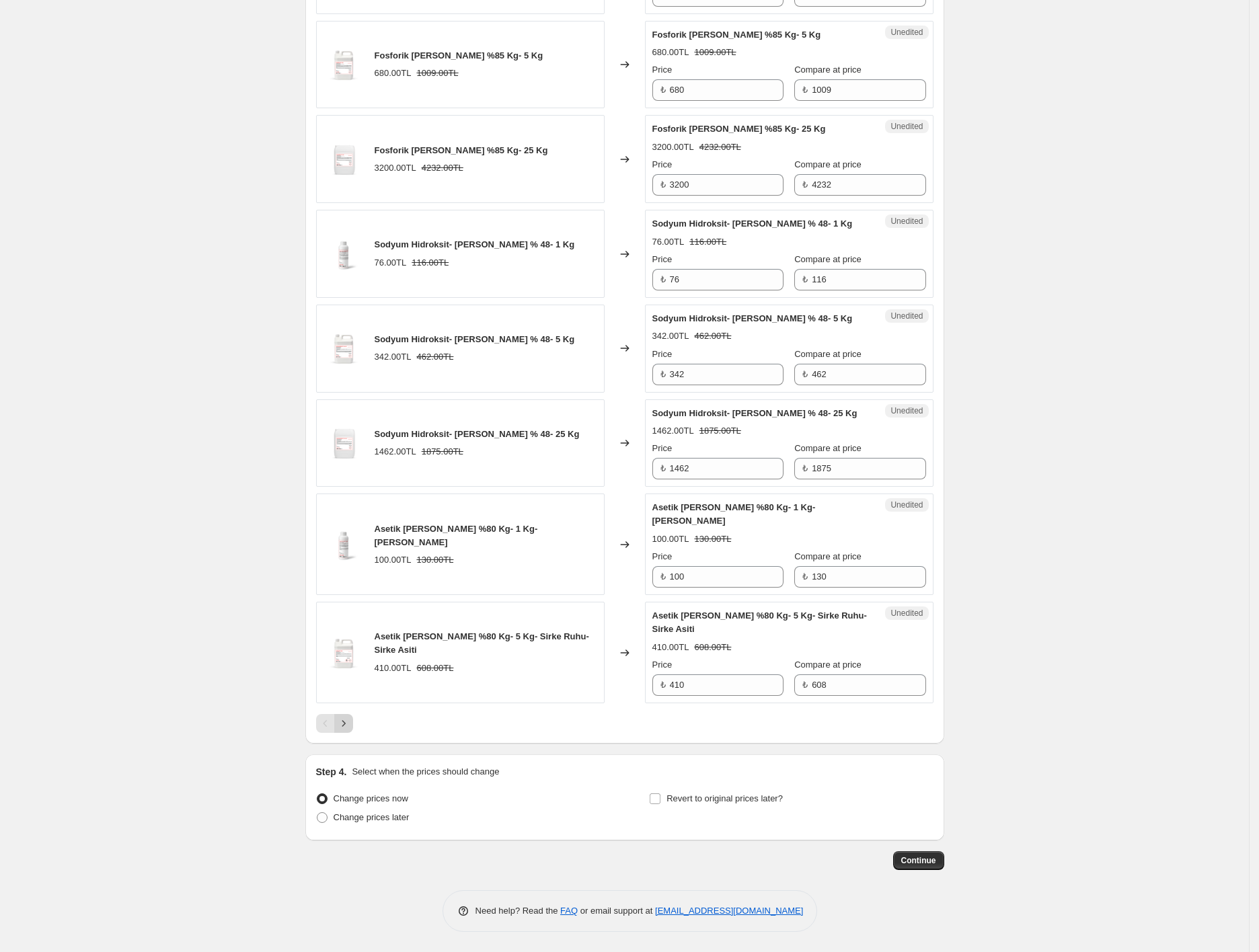
click at [351, 723] on icon "Next" at bounding box center [344, 723] width 13 height 13
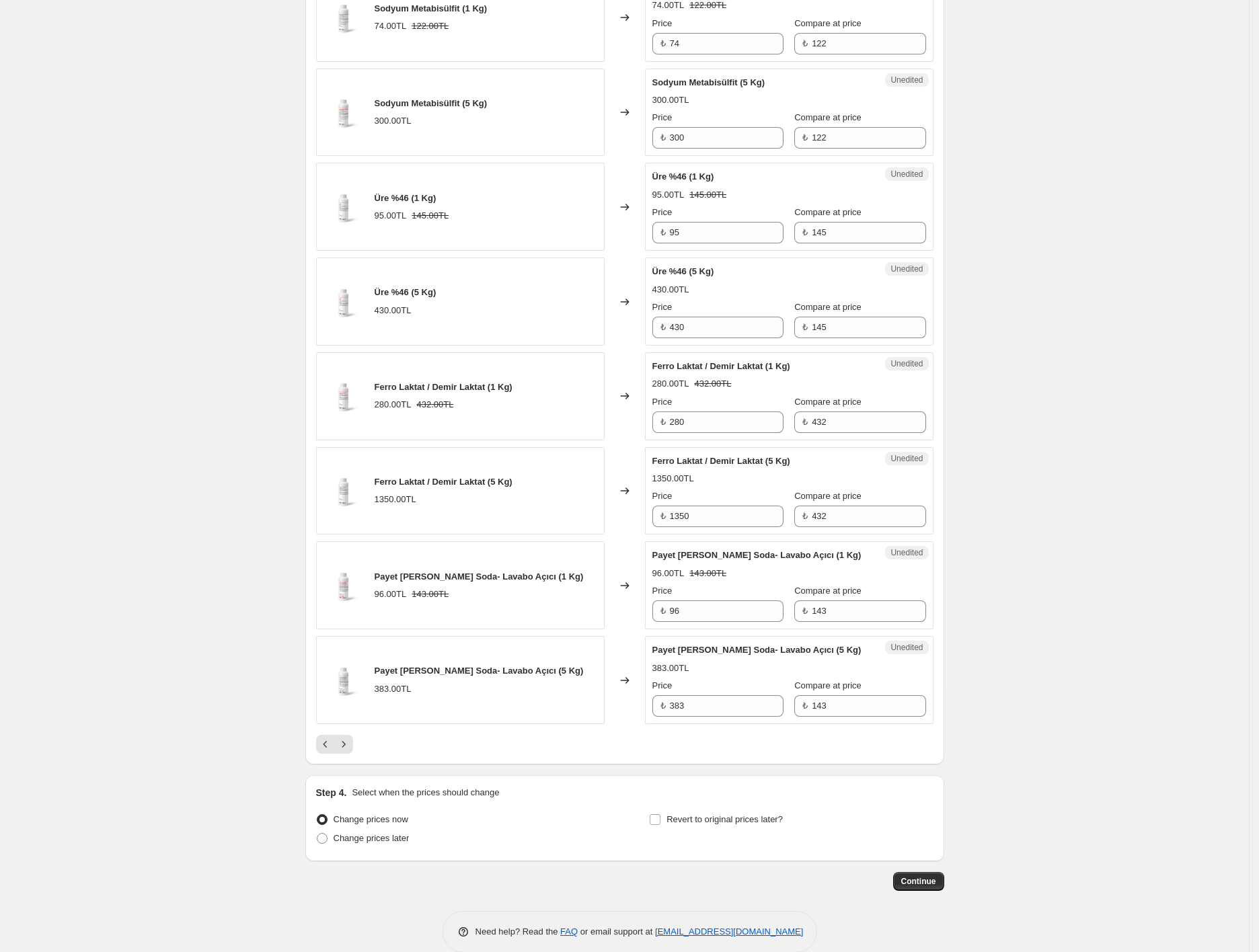
scroll to position [1796, 0]
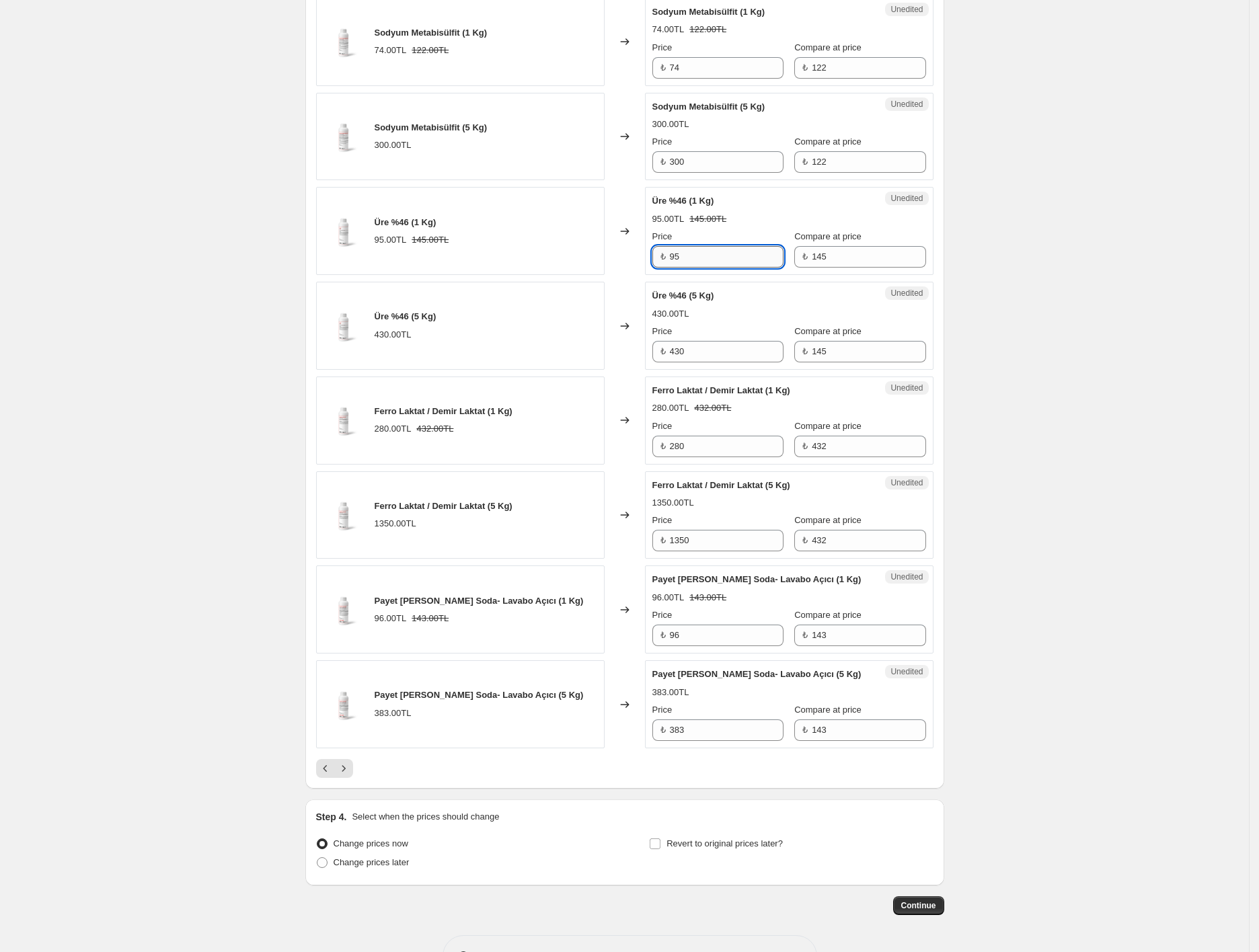
click at [696, 268] on input "95" at bounding box center [727, 257] width 114 height 22
type input "100"
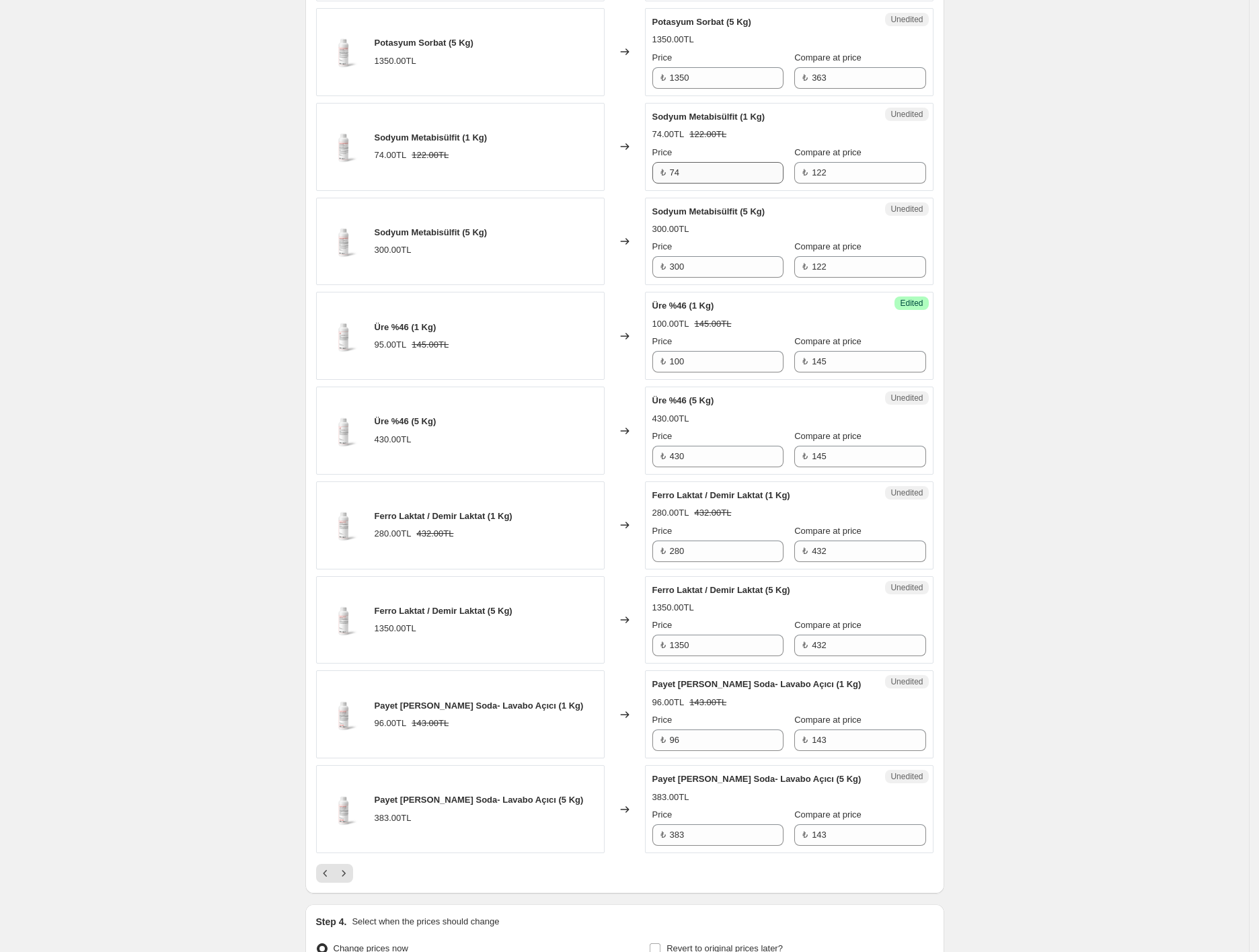
scroll to position [1689, 0]
click at [731, 182] on input "74" at bounding box center [727, 175] width 114 height 22
type input "77"
click at [715, 275] on input "300" at bounding box center [727, 269] width 114 height 22
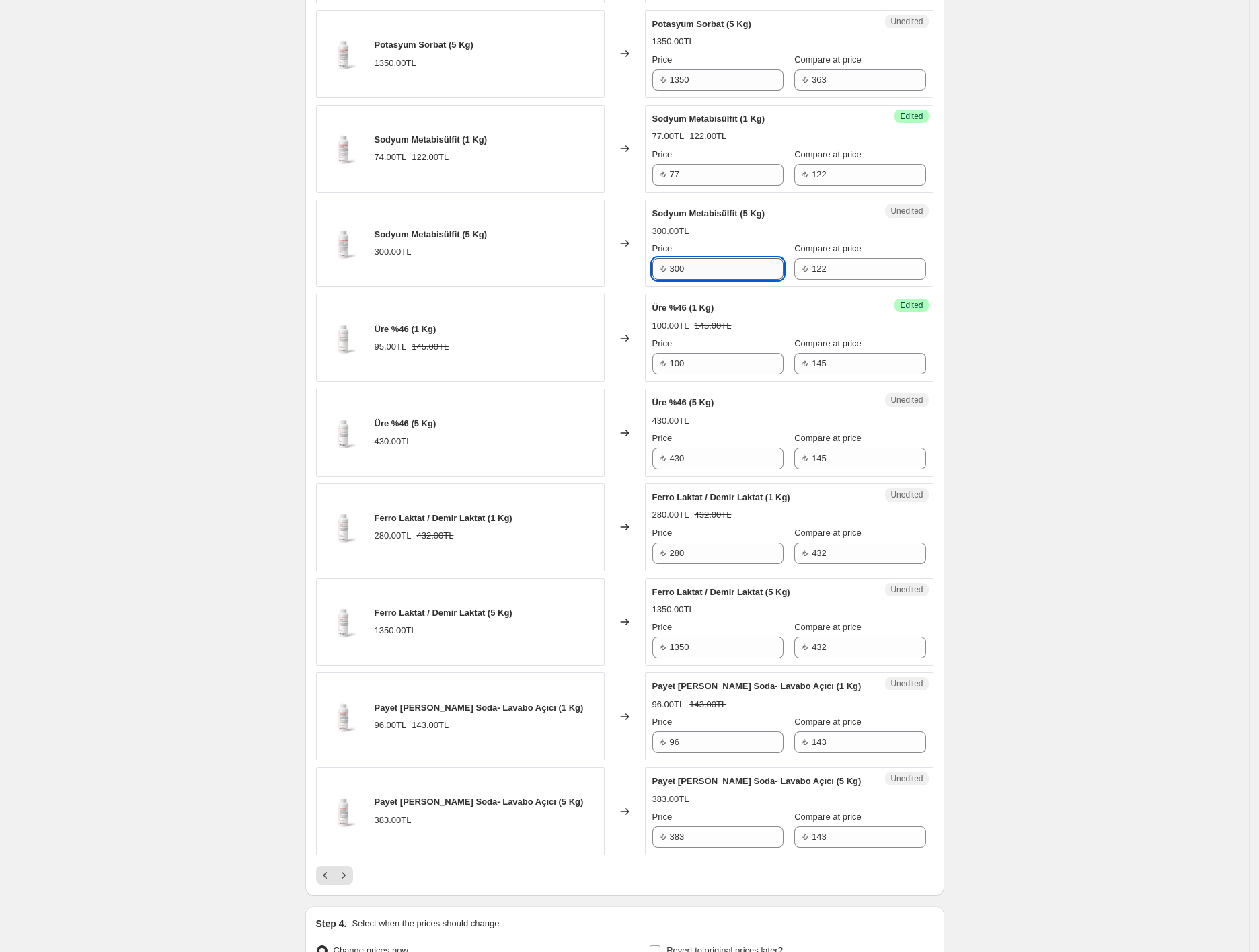
click at [715, 275] on input "300" at bounding box center [727, 269] width 114 height 22
type input "325"
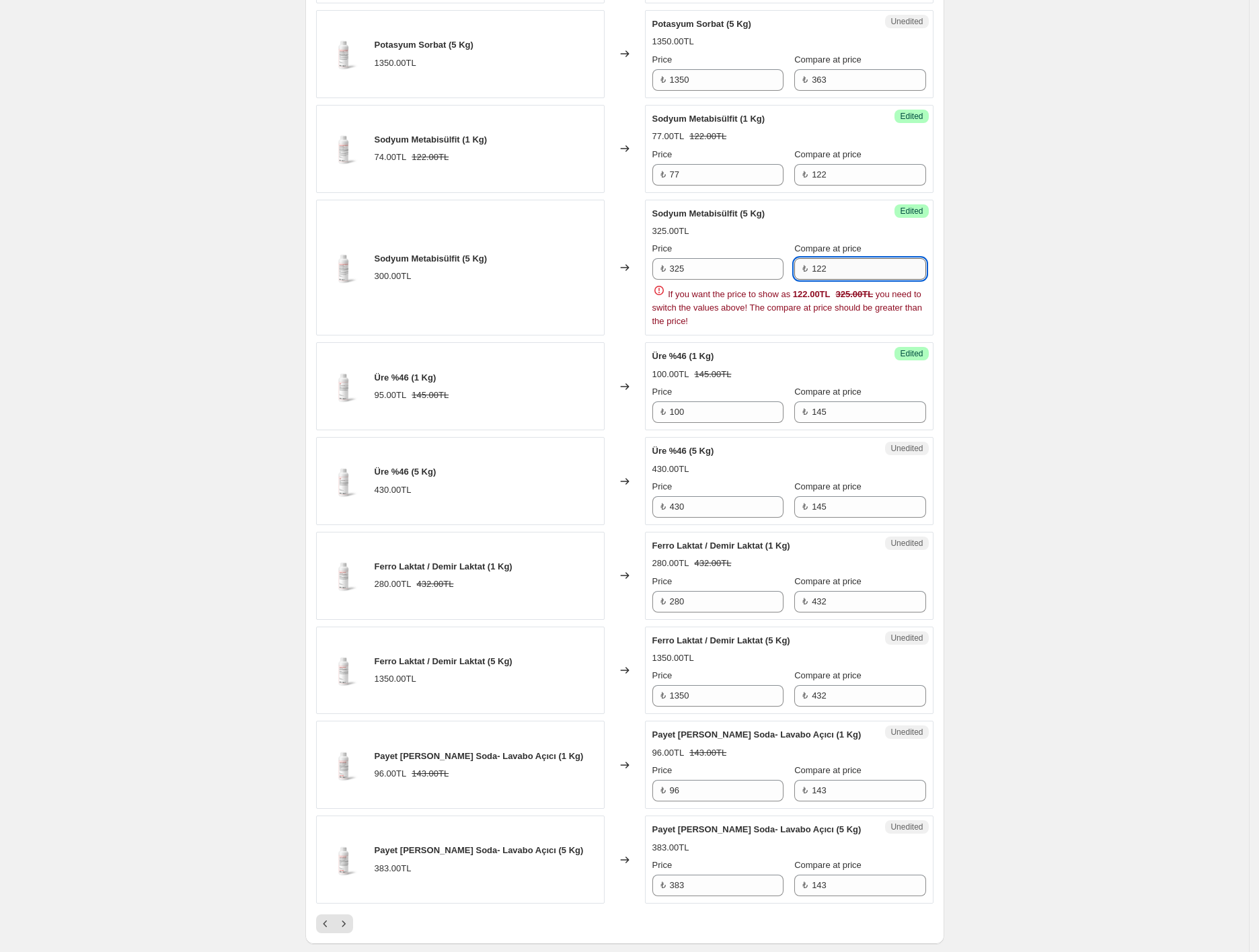
click at [846, 274] on input "122" at bounding box center [868, 269] width 114 height 22
type input "455"
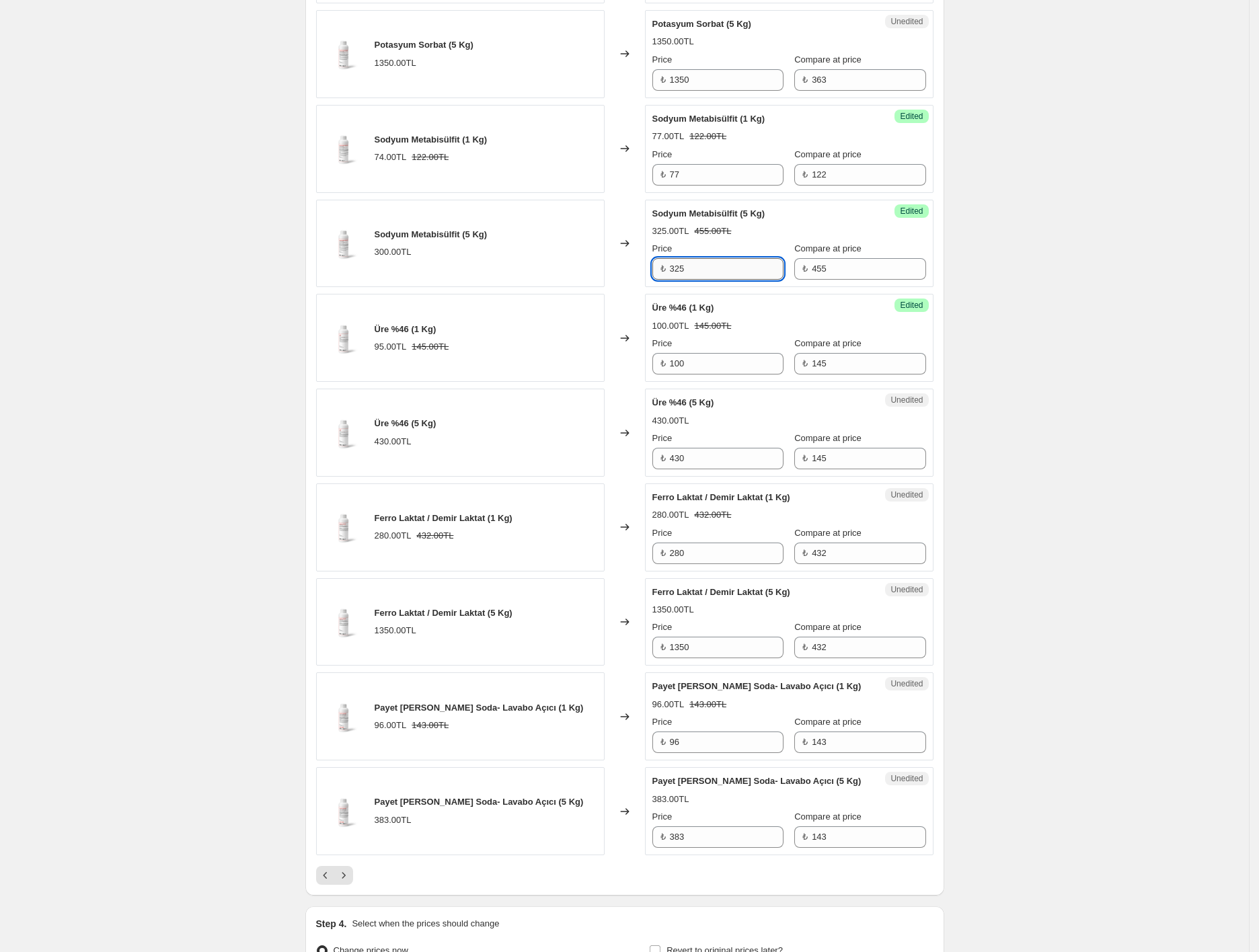
click at [742, 272] on input "325" at bounding box center [727, 269] width 114 height 22
click at [723, 185] on input "77" at bounding box center [727, 175] width 114 height 22
type input "75"
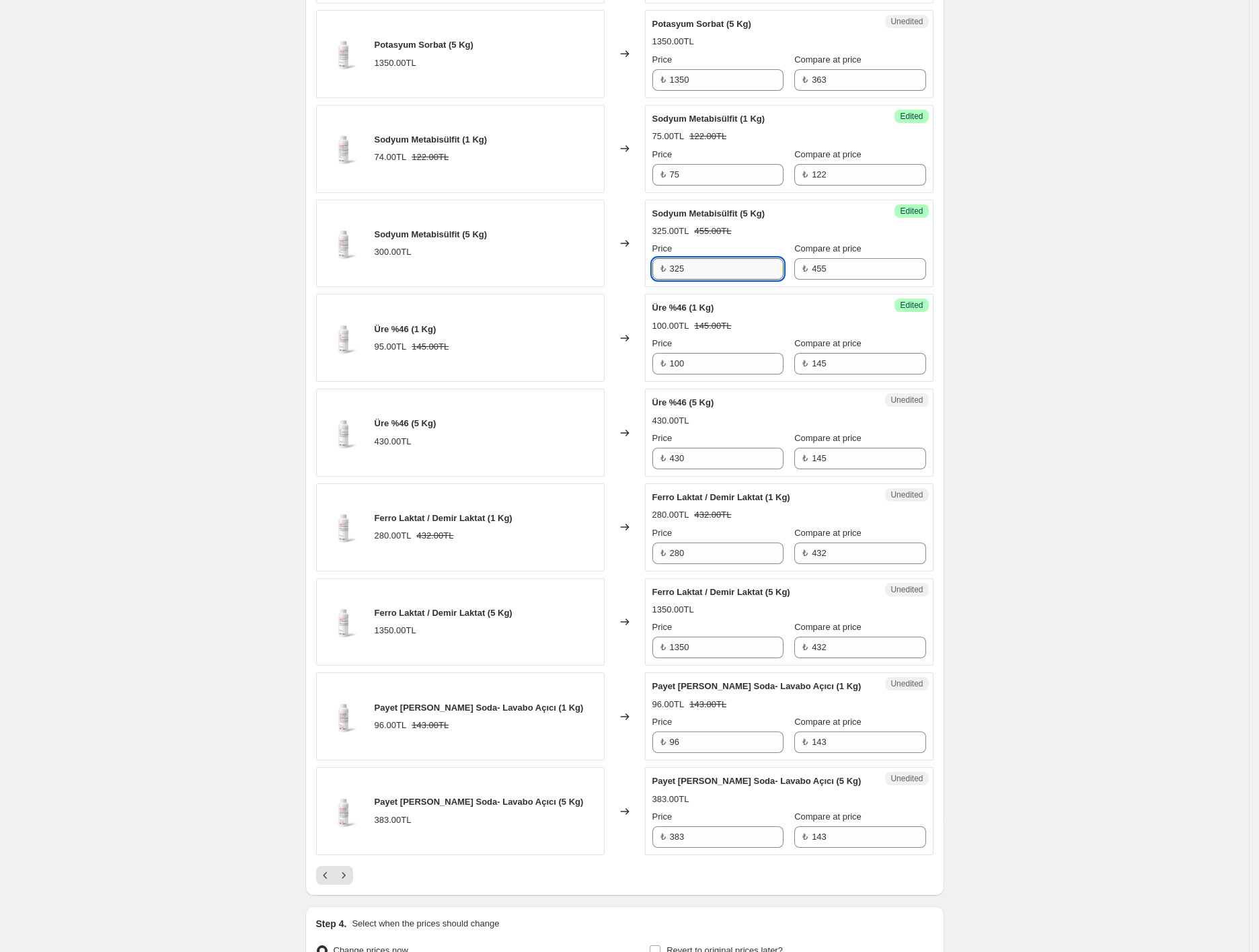
click at [729, 274] on input "325" at bounding box center [727, 269] width 114 height 22
click at [726, 368] on input "100" at bounding box center [727, 364] width 114 height 22
click at [780, 333] on div "100.00TL 145.00TL" at bounding box center [789, 326] width 274 height 13
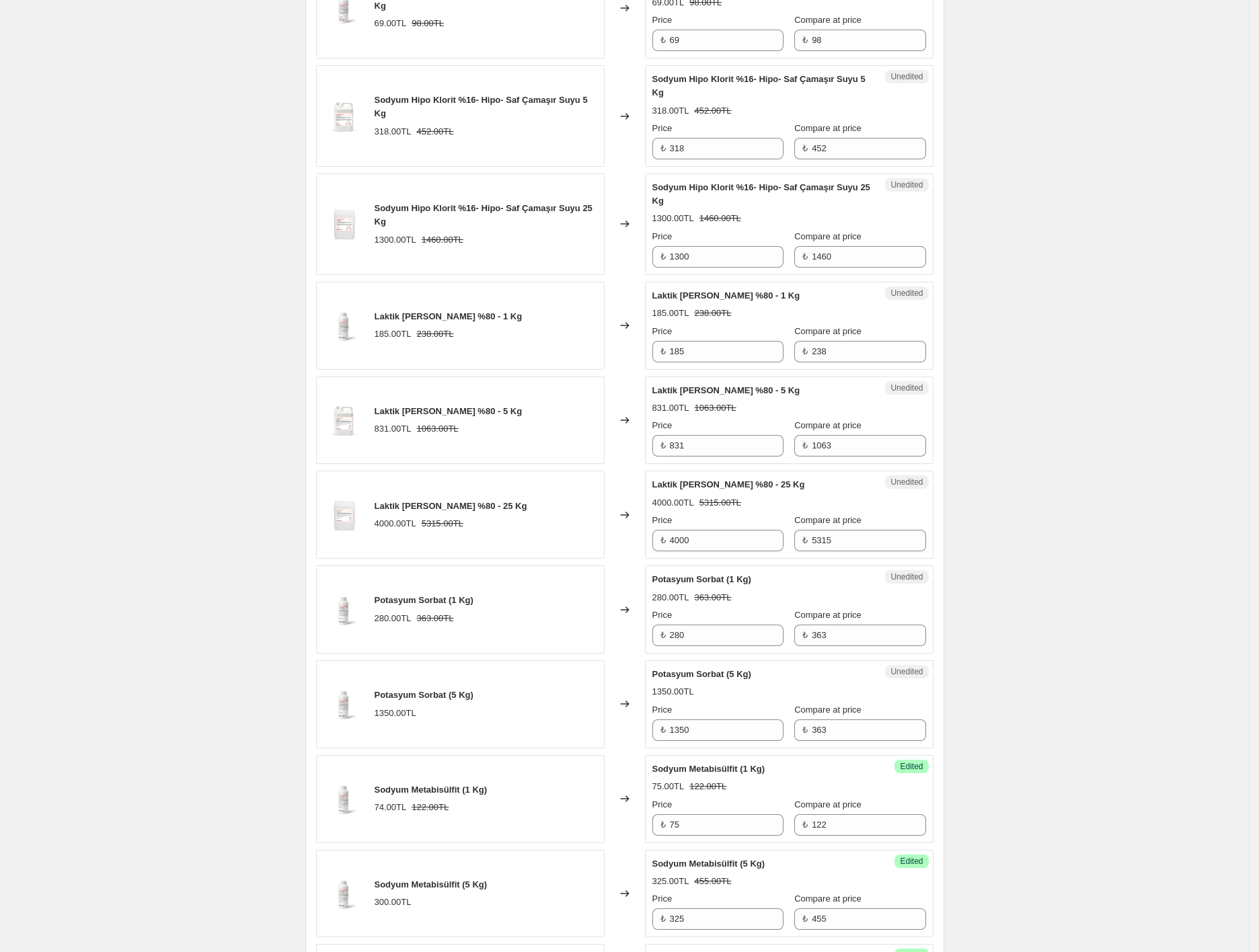
scroll to position [1008, 0]
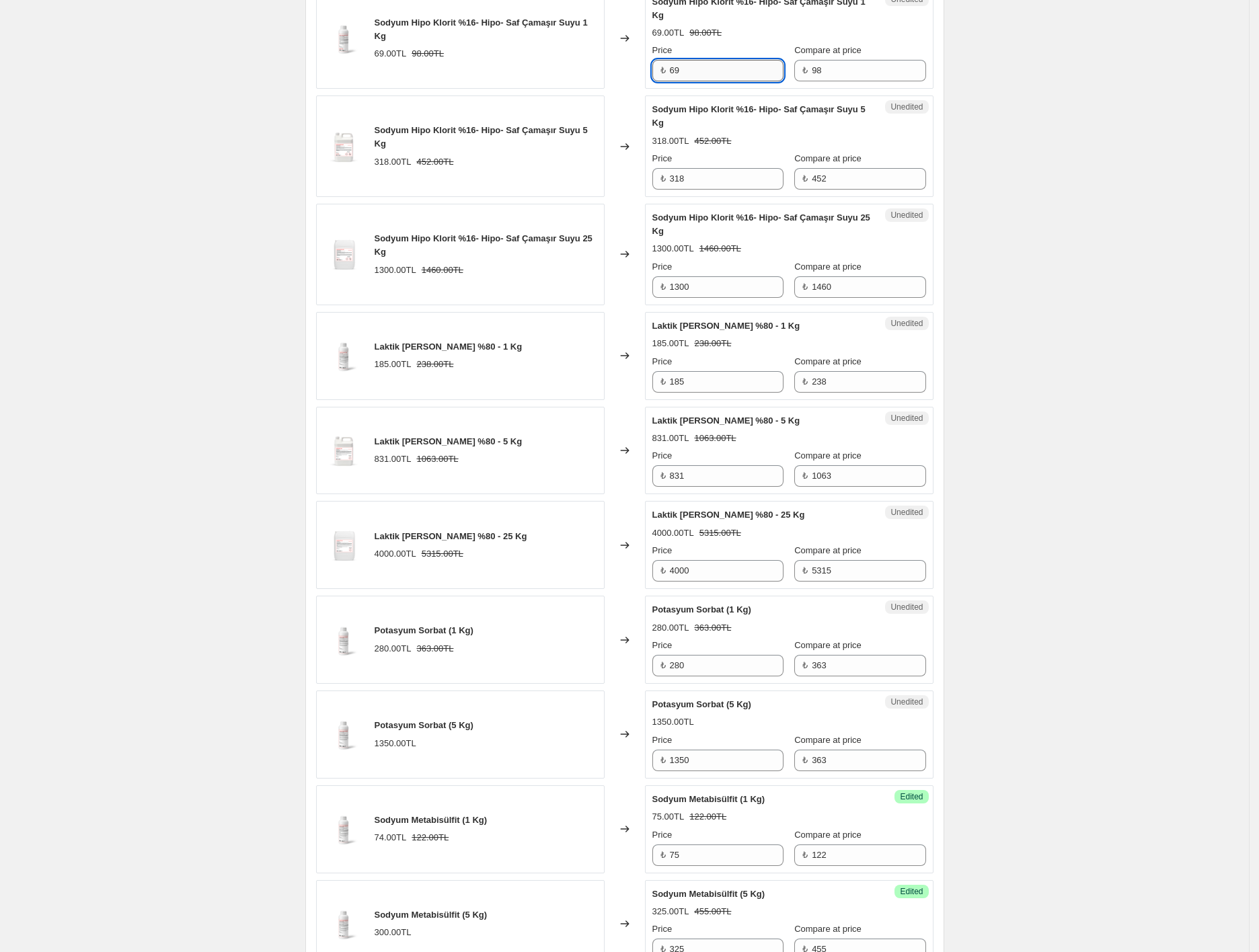
click at [718, 70] on input "69" at bounding box center [727, 70] width 114 height 22
type input "74"
click at [711, 184] on input "318" at bounding box center [727, 179] width 114 height 22
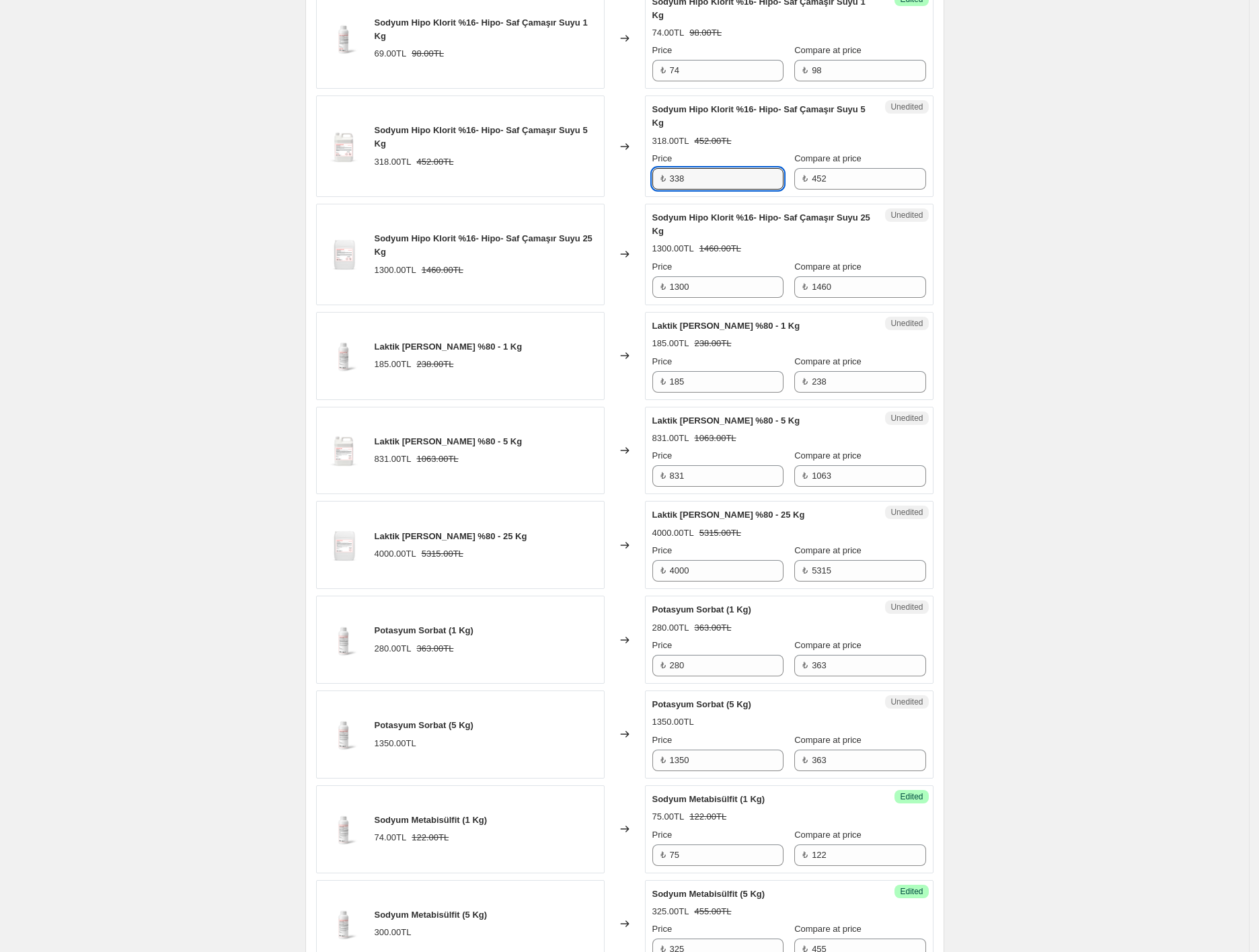
type input "338"
click at [734, 157] on div "Price" at bounding box center [717, 159] width 131 height 13
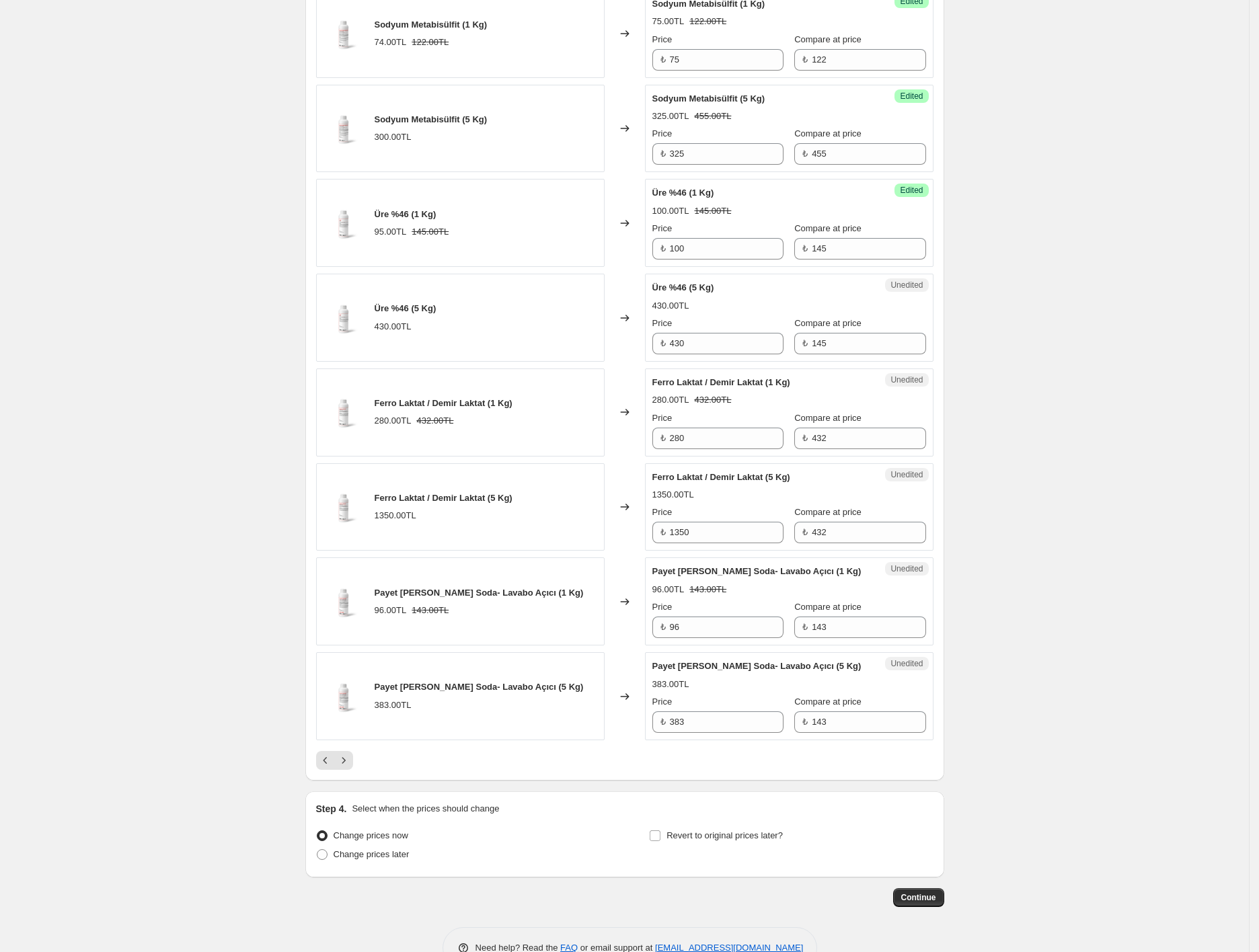
scroll to position [1814, 0]
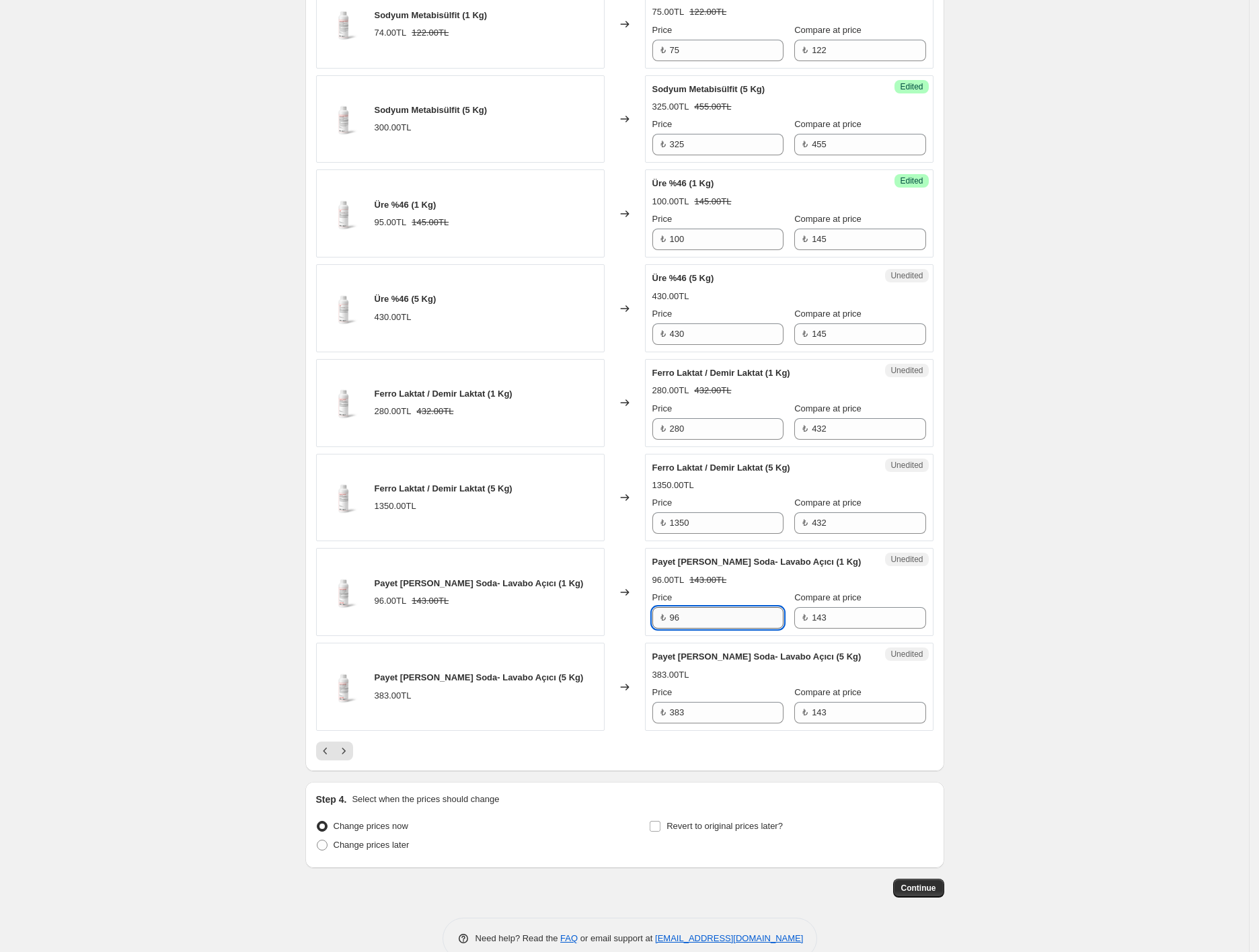
click at [708, 619] on input "96" at bounding box center [727, 618] width 114 height 22
type input "90"
click at [728, 691] on div "Price" at bounding box center [717, 693] width 131 height 13
click at [912, 889] on span "Continue" at bounding box center [918, 887] width 35 height 10
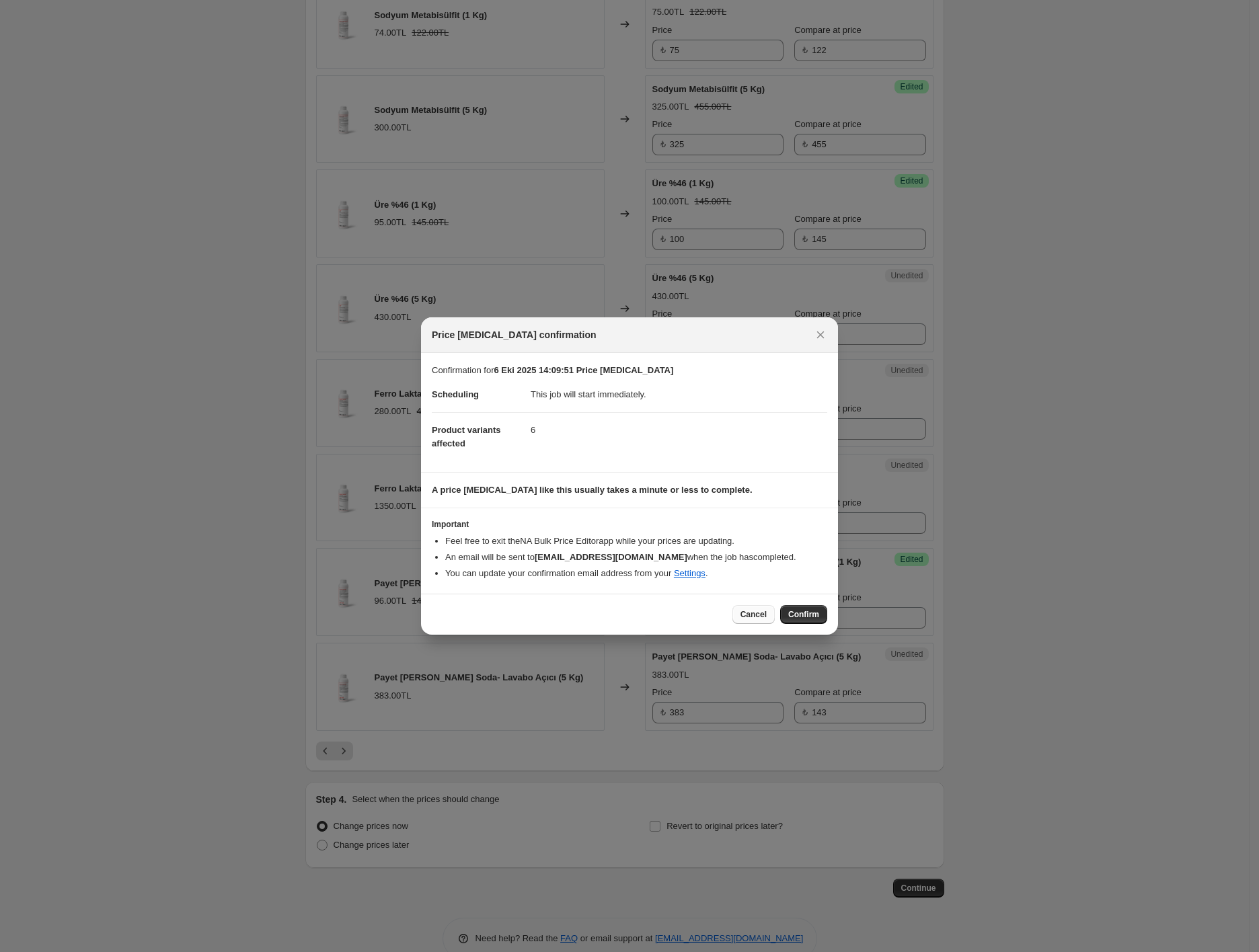
click at [766, 614] on button "Cancel" at bounding box center [753, 615] width 43 height 19
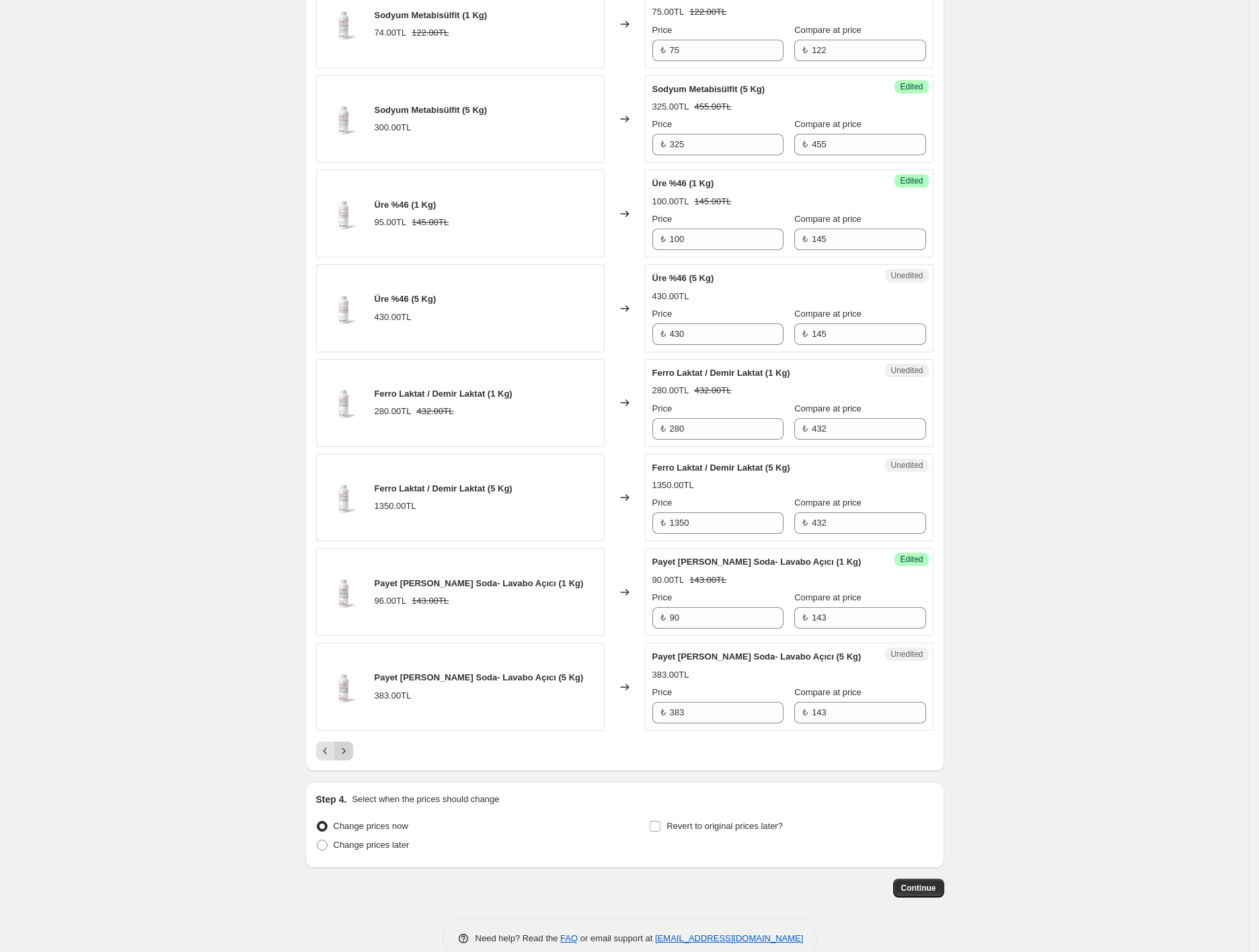
click at [353, 760] on button "Next" at bounding box center [344, 752] width 19 height 19
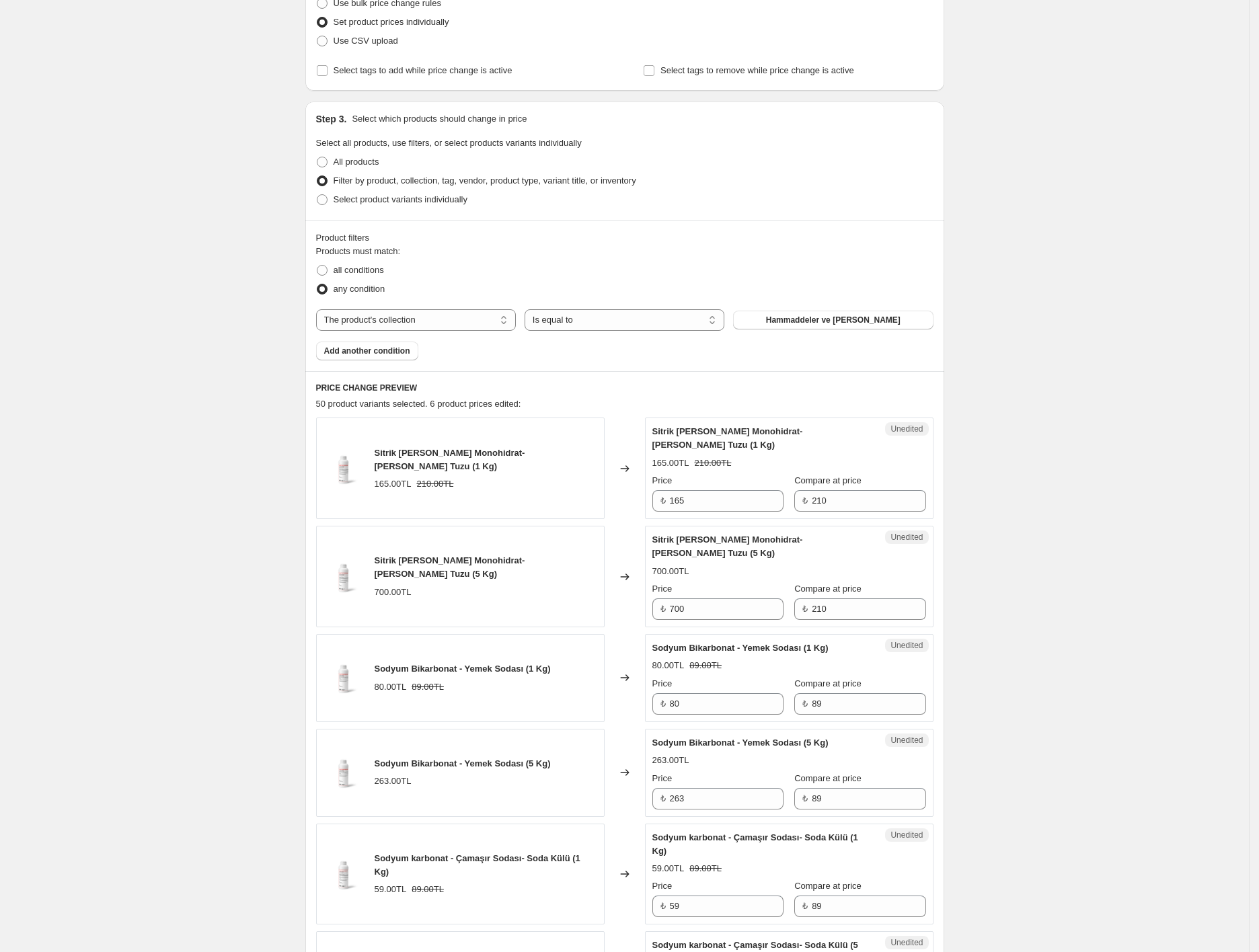
scroll to position [305, 0]
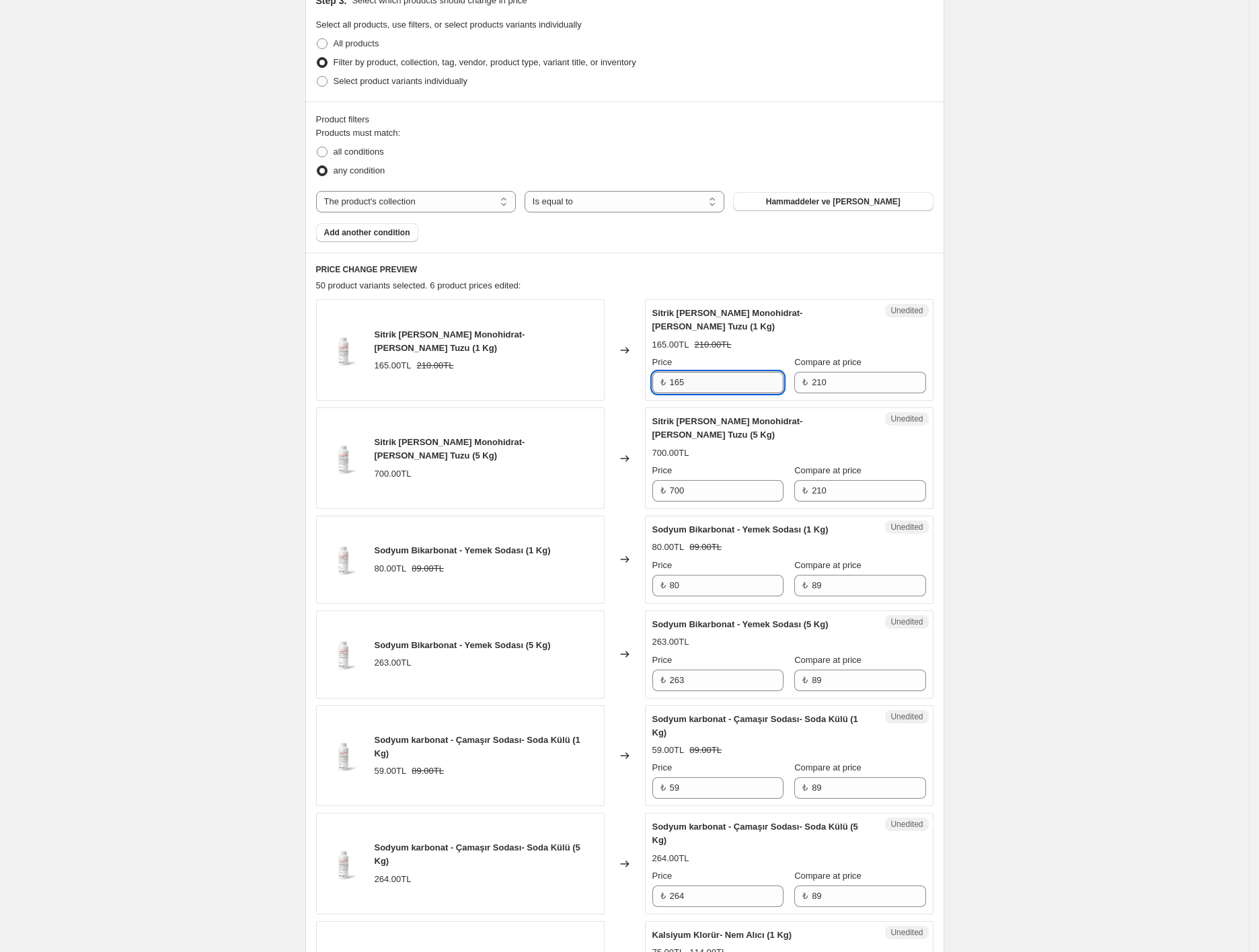
click at [718, 373] on input "165" at bounding box center [727, 382] width 114 height 22
type input "160"
click at [1073, 227] on div "Create new price change job. This page is ready Create new price change job Dra…" at bounding box center [624, 618] width 1249 height 1846
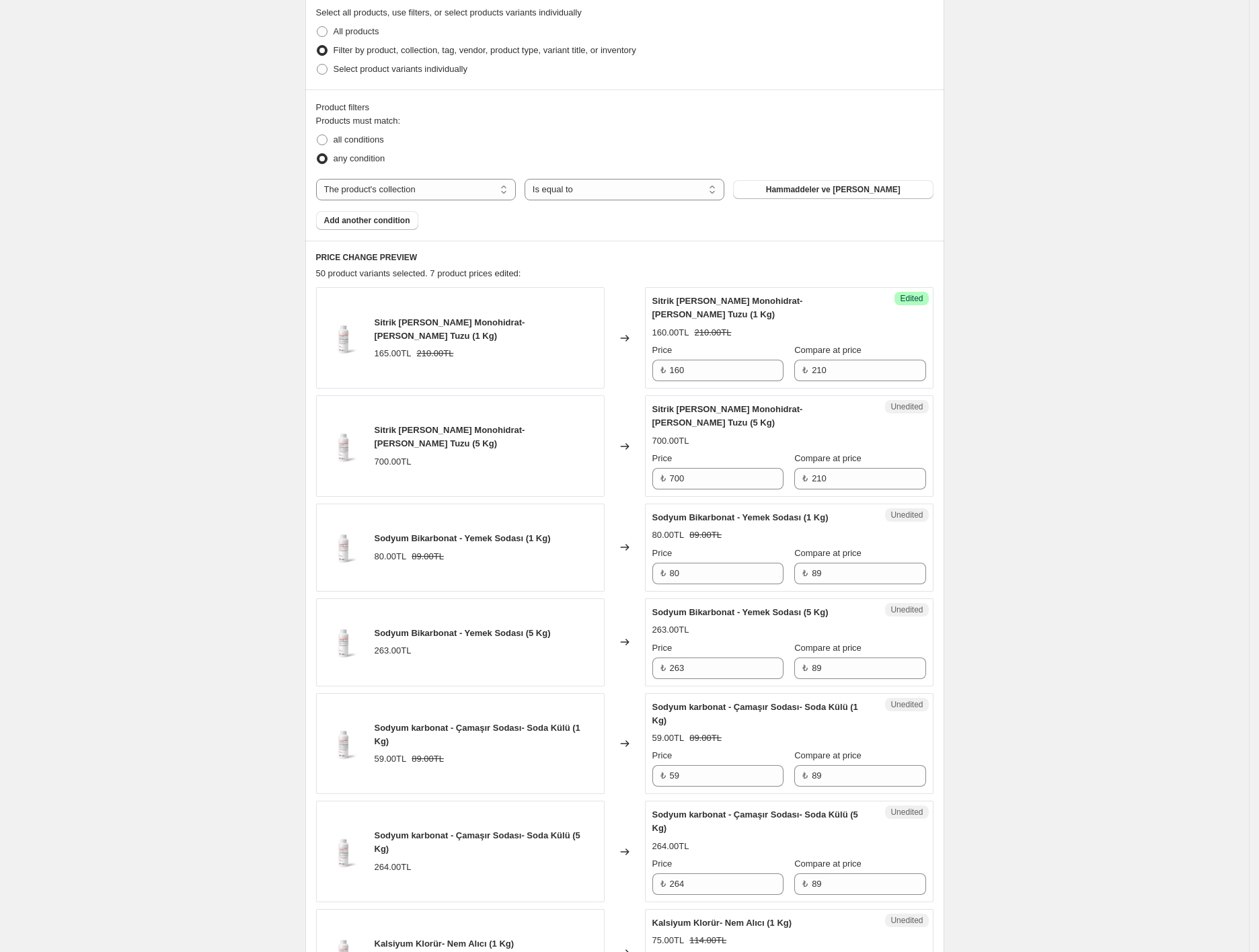
scroll to position [353, 0]
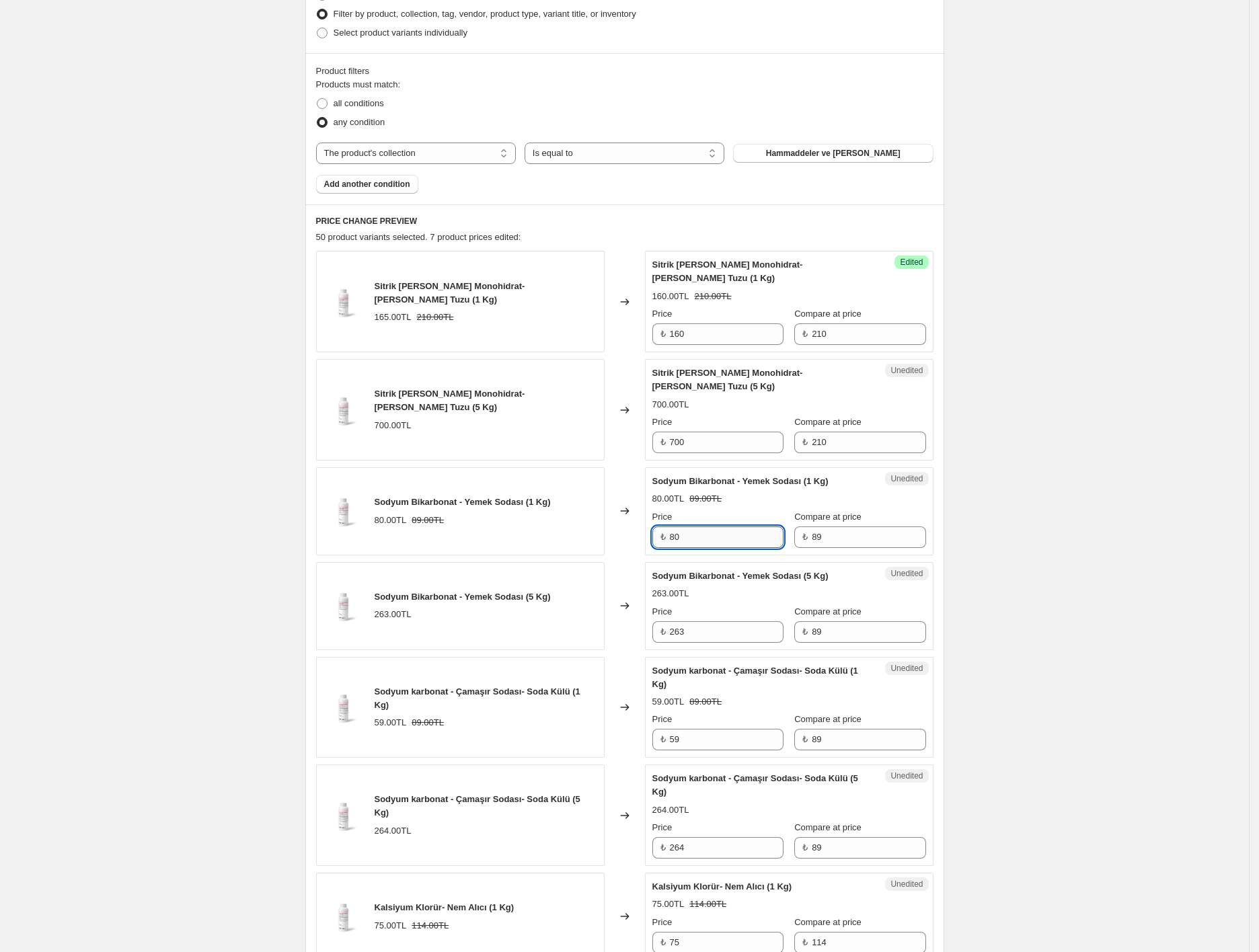
click at [721, 526] on input "80" at bounding box center [727, 537] width 114 height 22
type input "70"
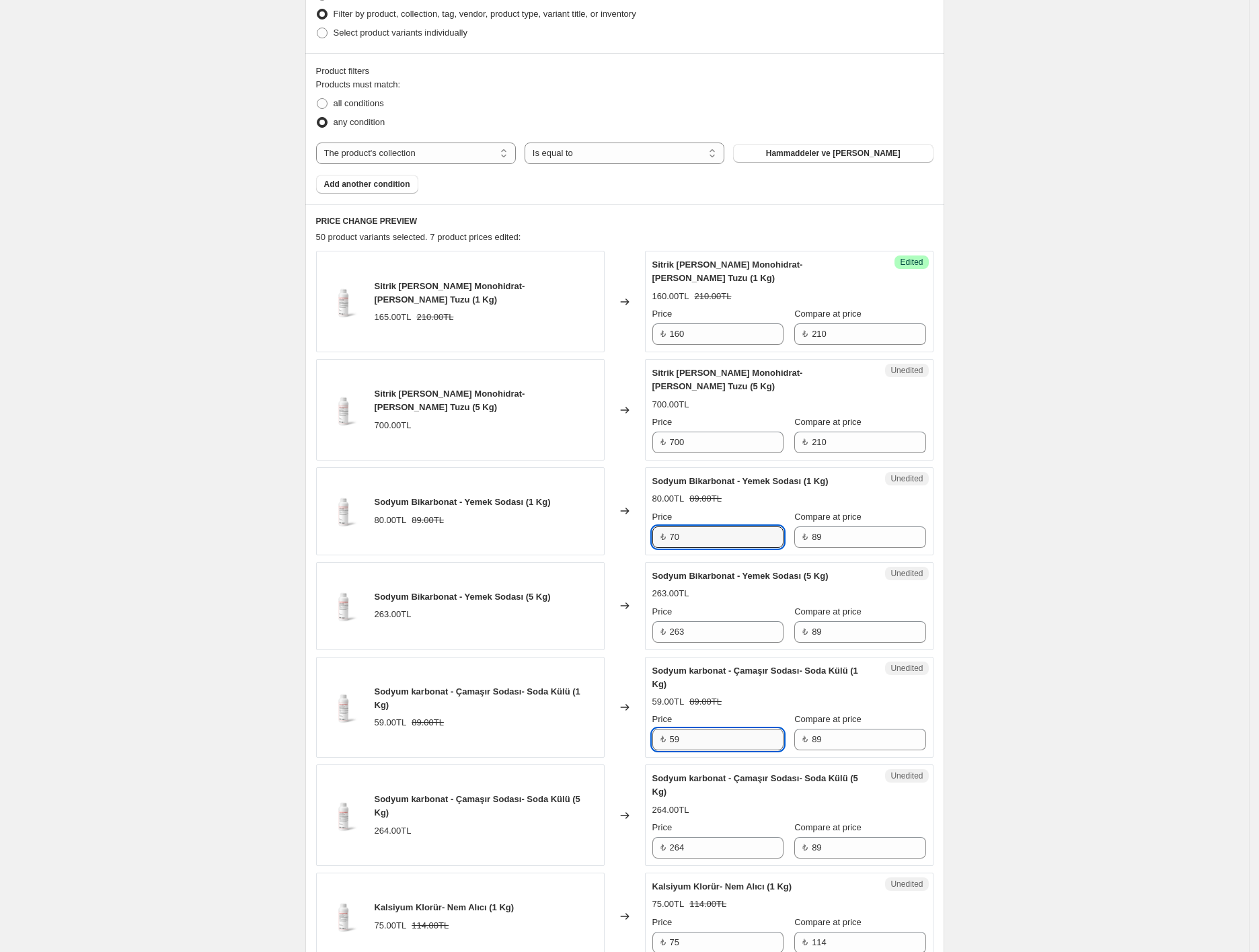
click at [713, 729] on input "59" at bounding box center [727, 739] width 114 height 22
type input "70"
click at [772, 695] on div "70.00TL 89.00TL" at bounding box center [789, 702] width 274 height 13
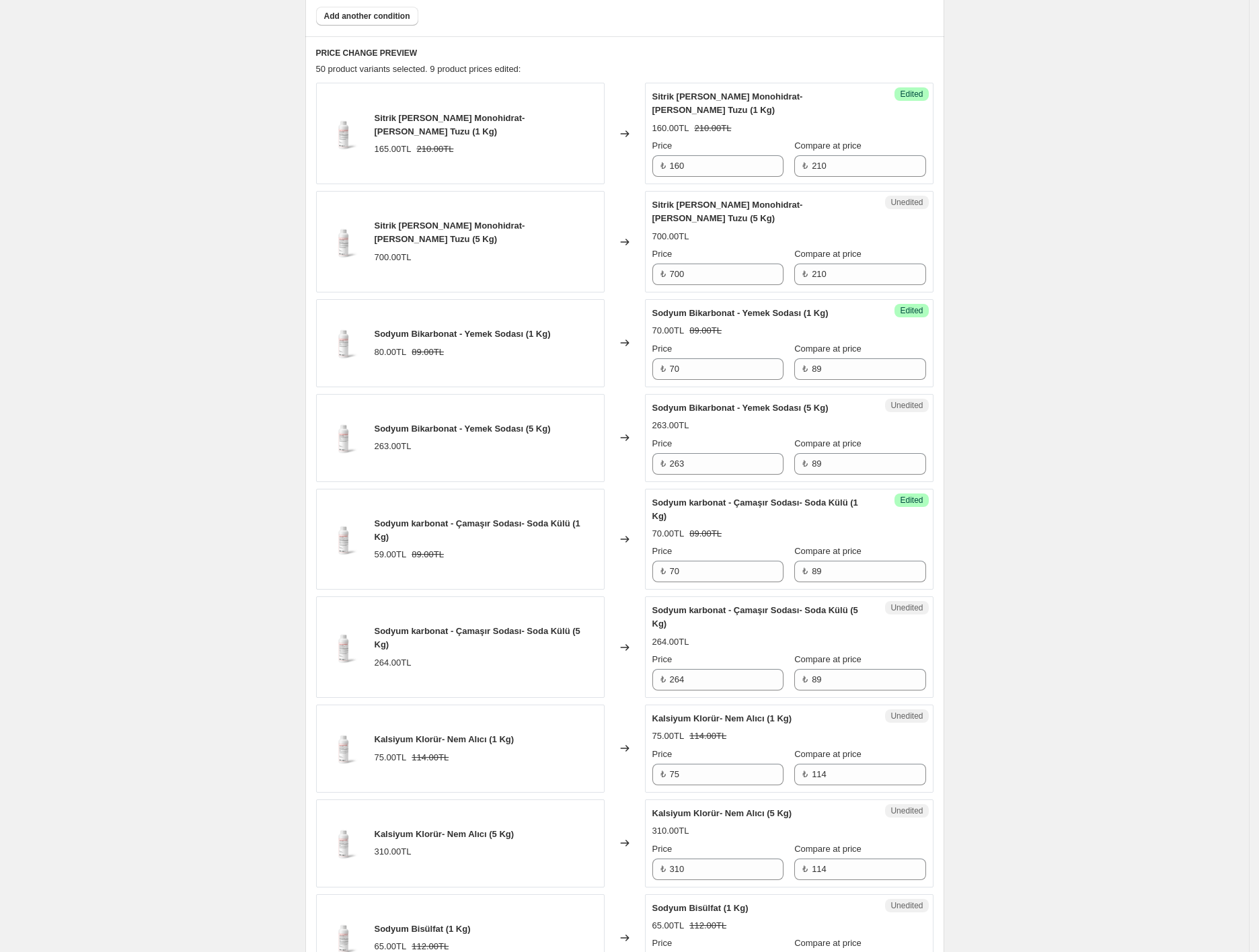
scroll to position [608, 0]
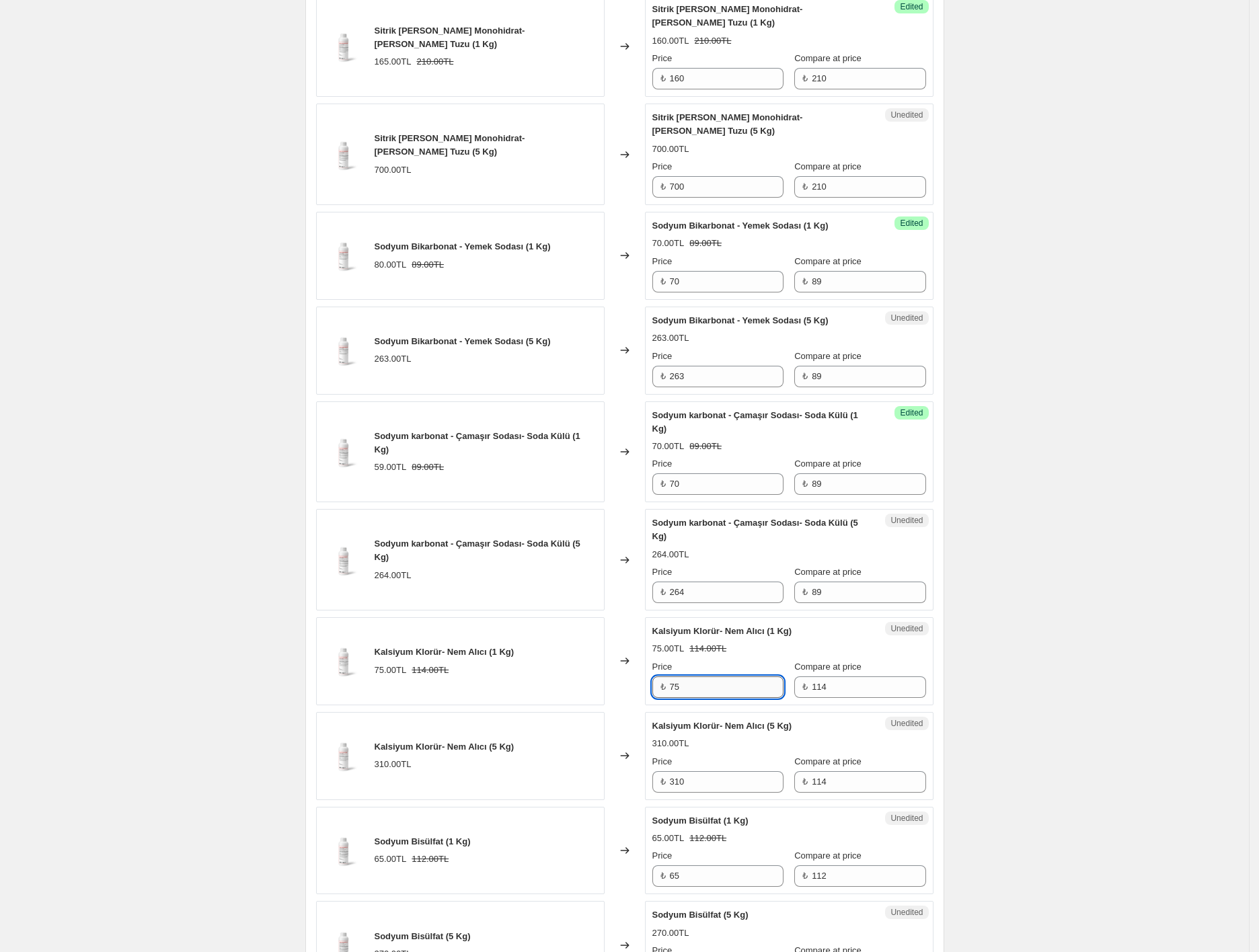
click at [705, 676] on input "75" at bounding box center [727, 687] width 114 height 22
type input "99"
click at [703, 771] on input "310" at bounding box center [727, 782] width 114 height 22
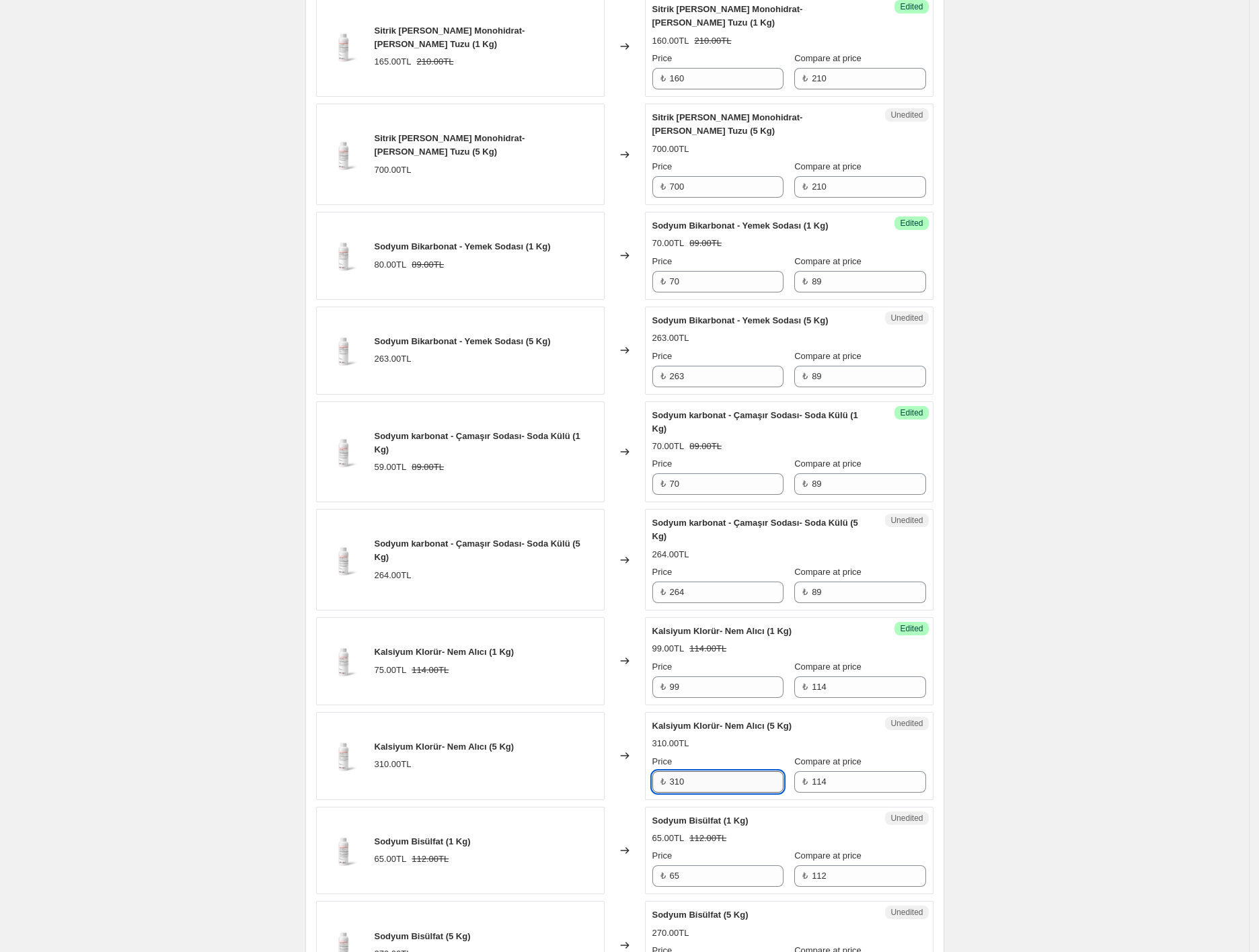
click at [703, 771] on input "310" at bounding box center [727, 782] width 114 height 22
type input "385"
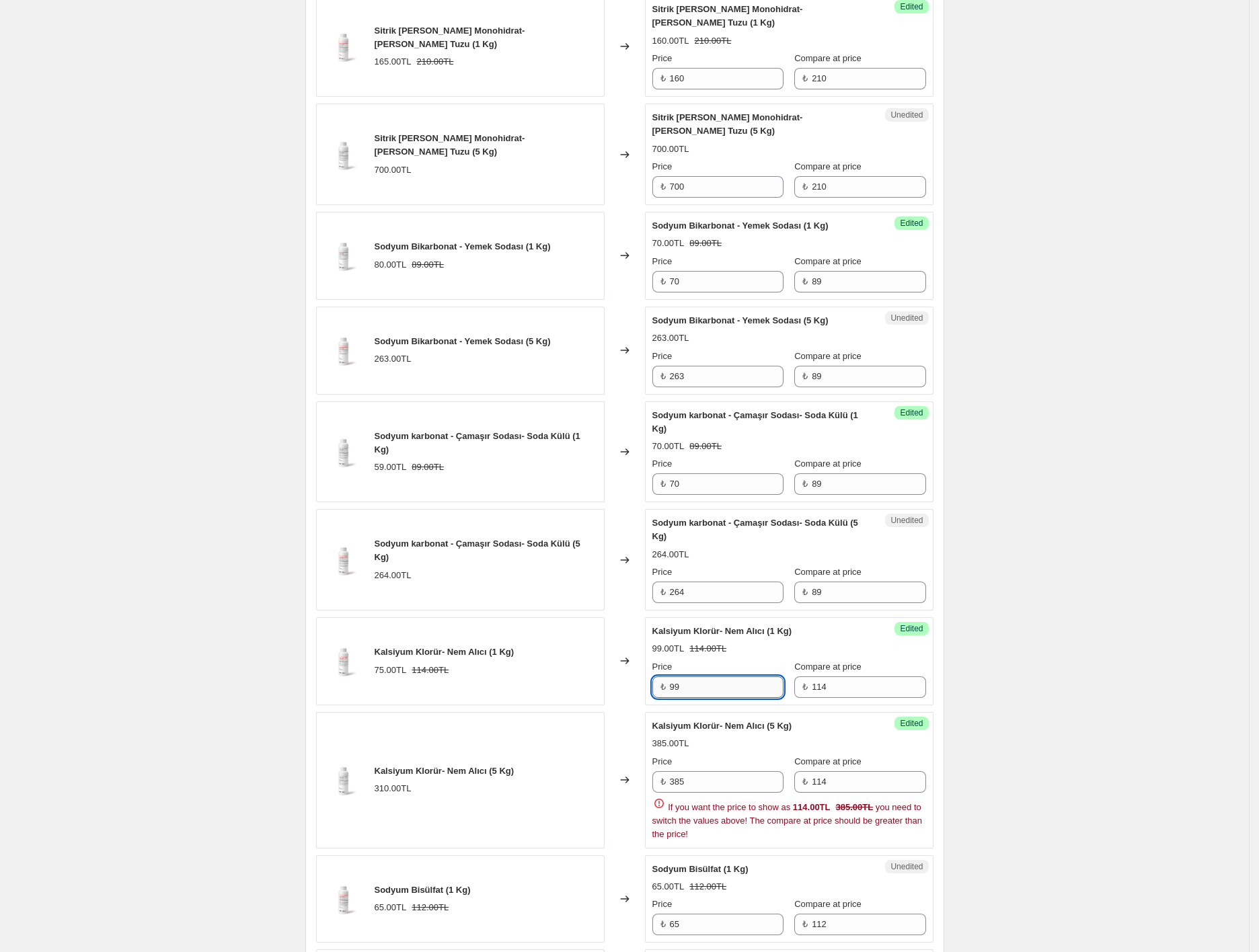
click at [731, 676] on input "99" at bounding box center [727, 687] width 114 height 22
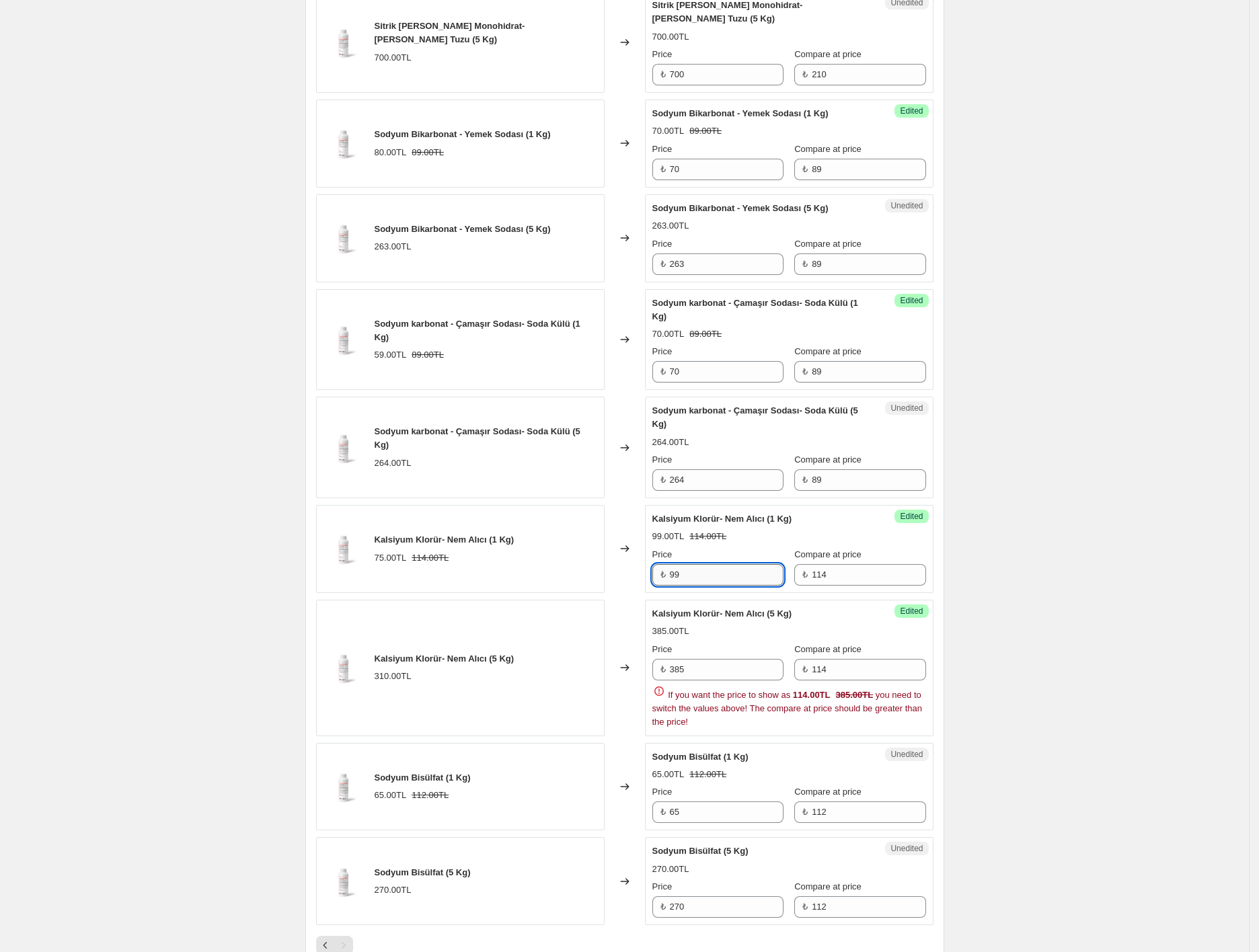
scroll to position [721, 0]
click at [833, 658] on input "114" at bounding box center [868, 669] width 114 height 22
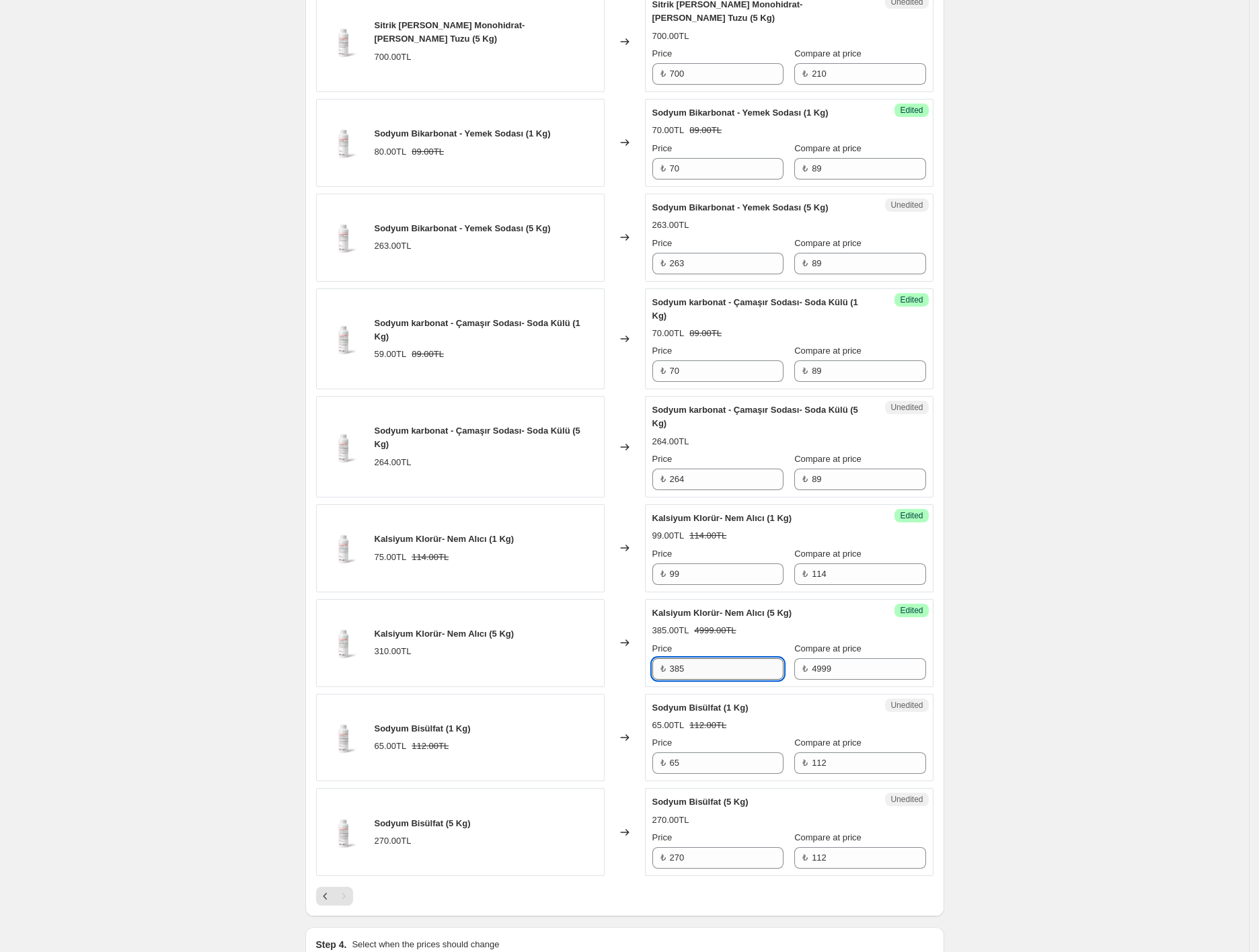
click at [758, 658] on input "385" at bounding box center [727, 669] width 114 height 22
click at [841, 658] on input "4999" at bounding box center [868, 669] width 114 height 22
type input "499"
click at [739, 658] on input "385" at bounding box center [727, 669] width 114 height 22
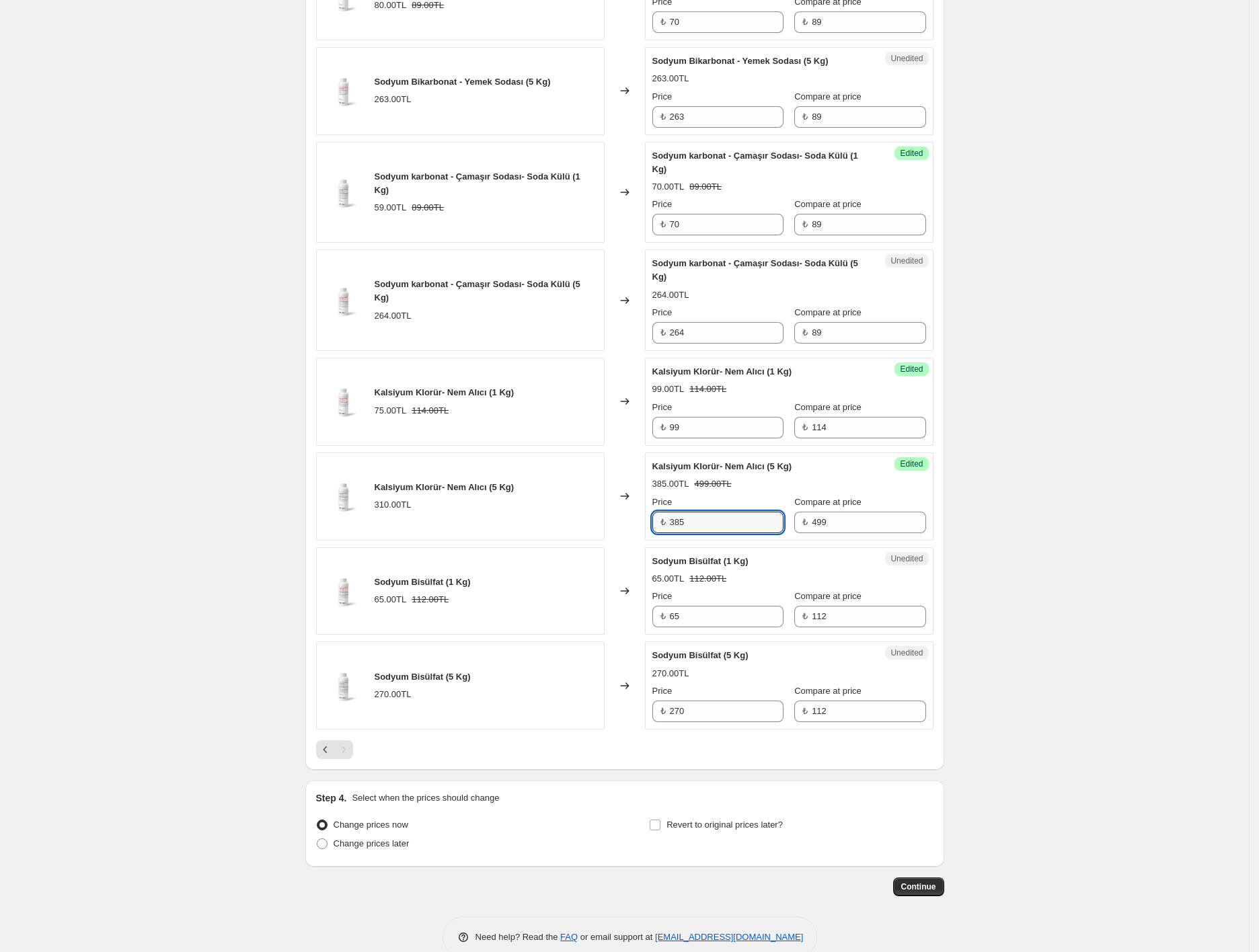
scroll to position [870, 0]
click at [916, 879] on span "Continue" at bounding box center [918, 884] width 35 height 10
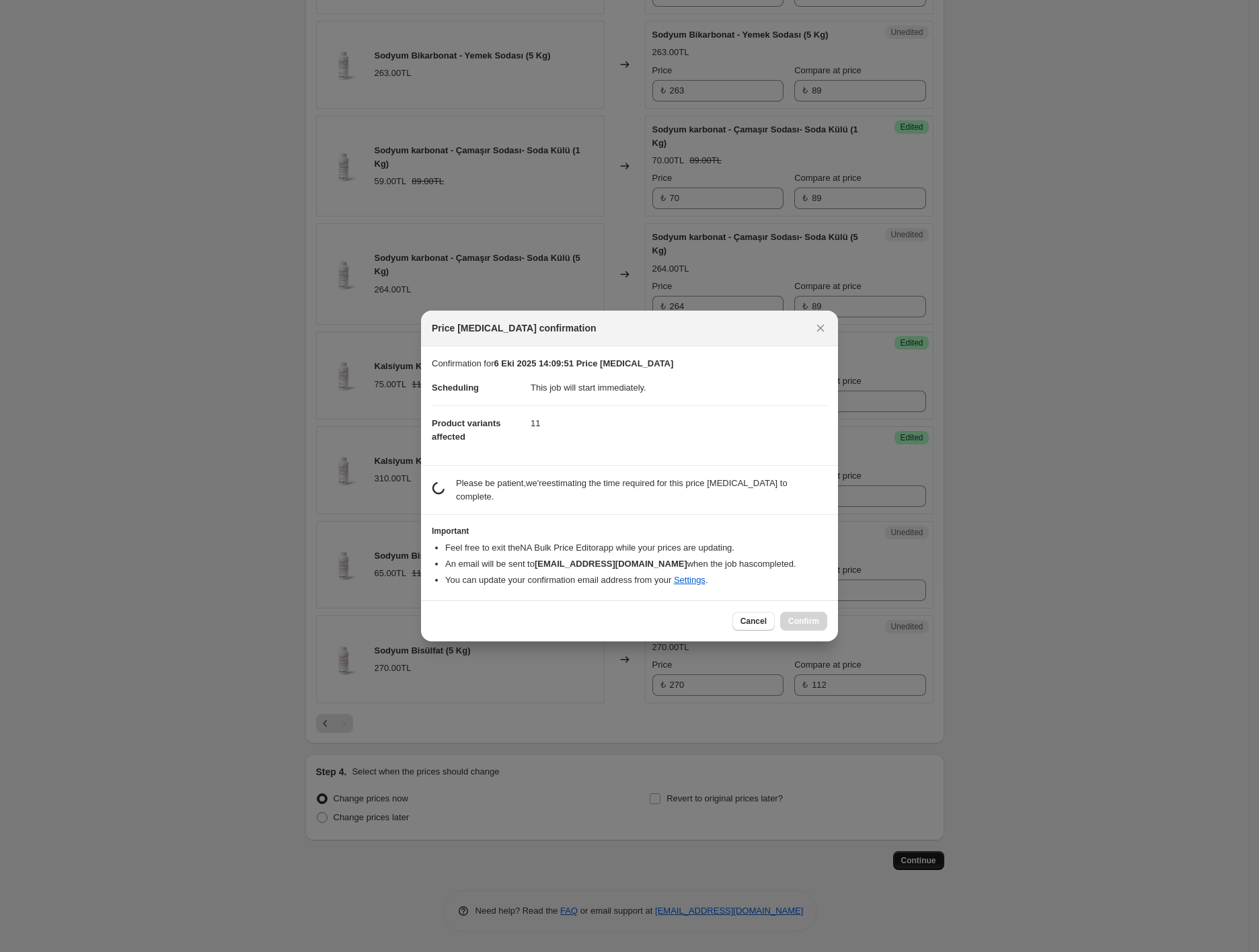
scroll to position [0, 0]
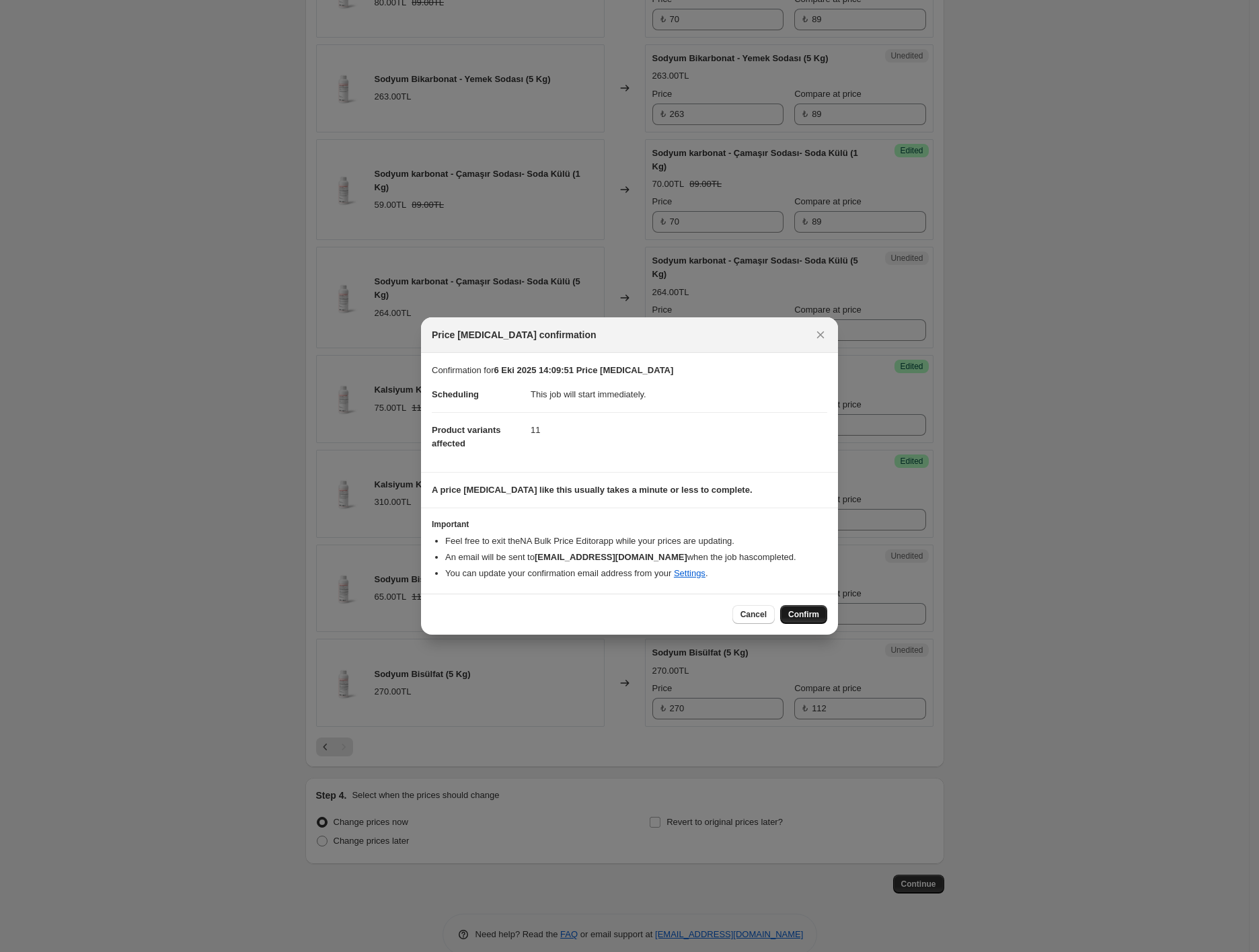
click at [794, 618] on span "Confirm" at bounding box center [803, 614] width 31 height 10
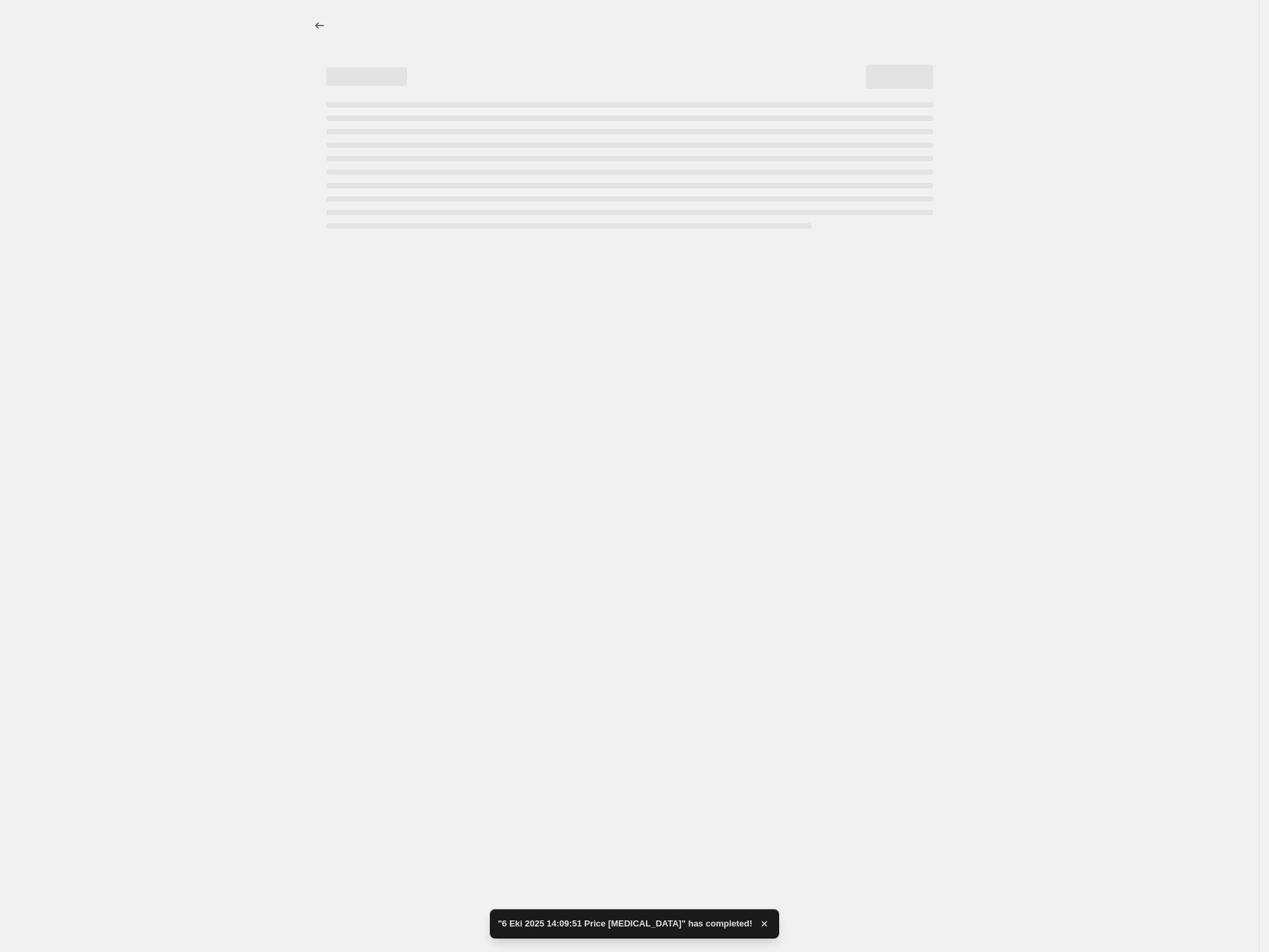
select select "collection"
